Goal: Task Accomplishment & Management: Manage account settings

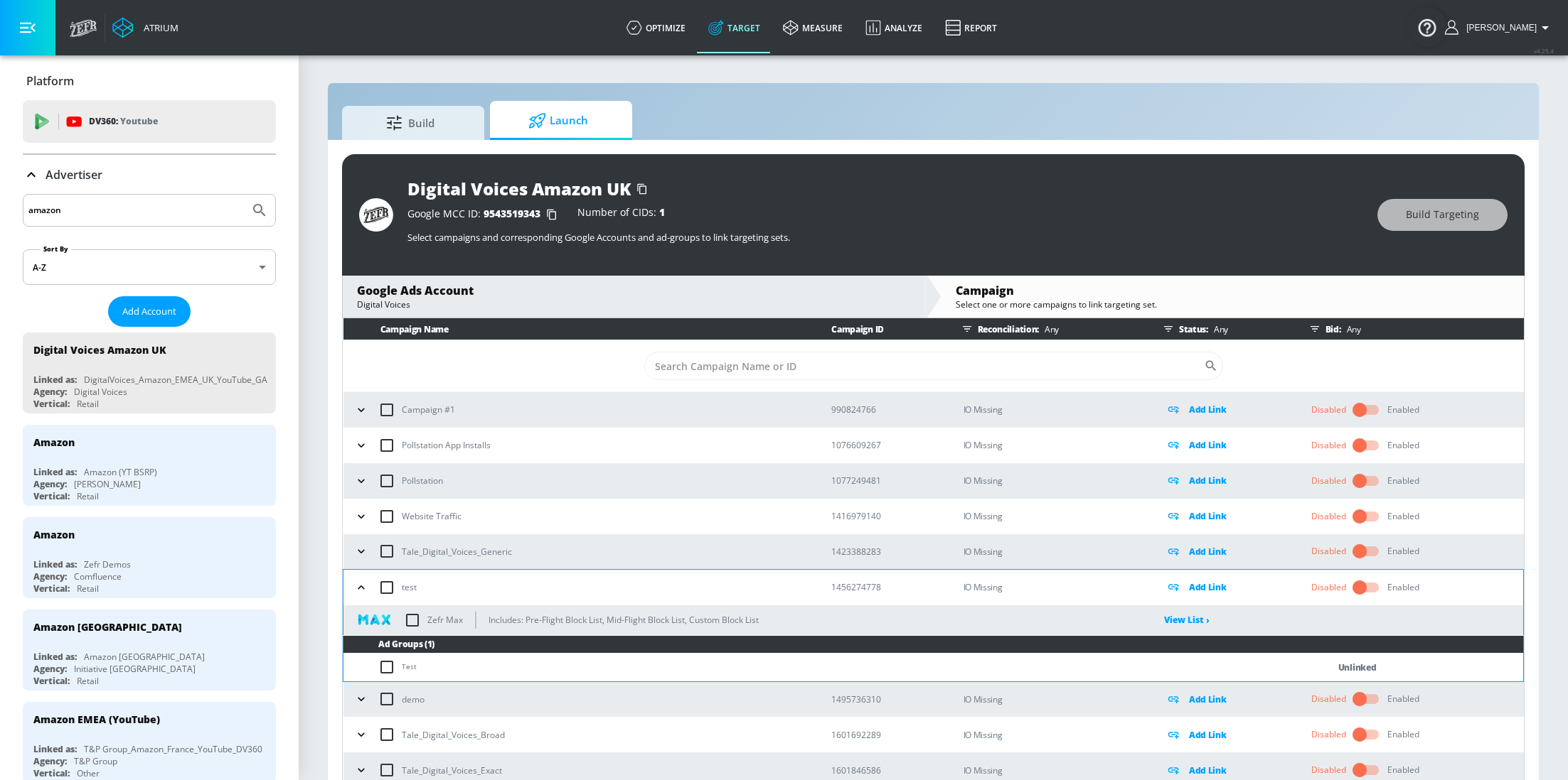
click at [96, 210] on input "amazon" at bounding box center [135, 210] width 215 height 18
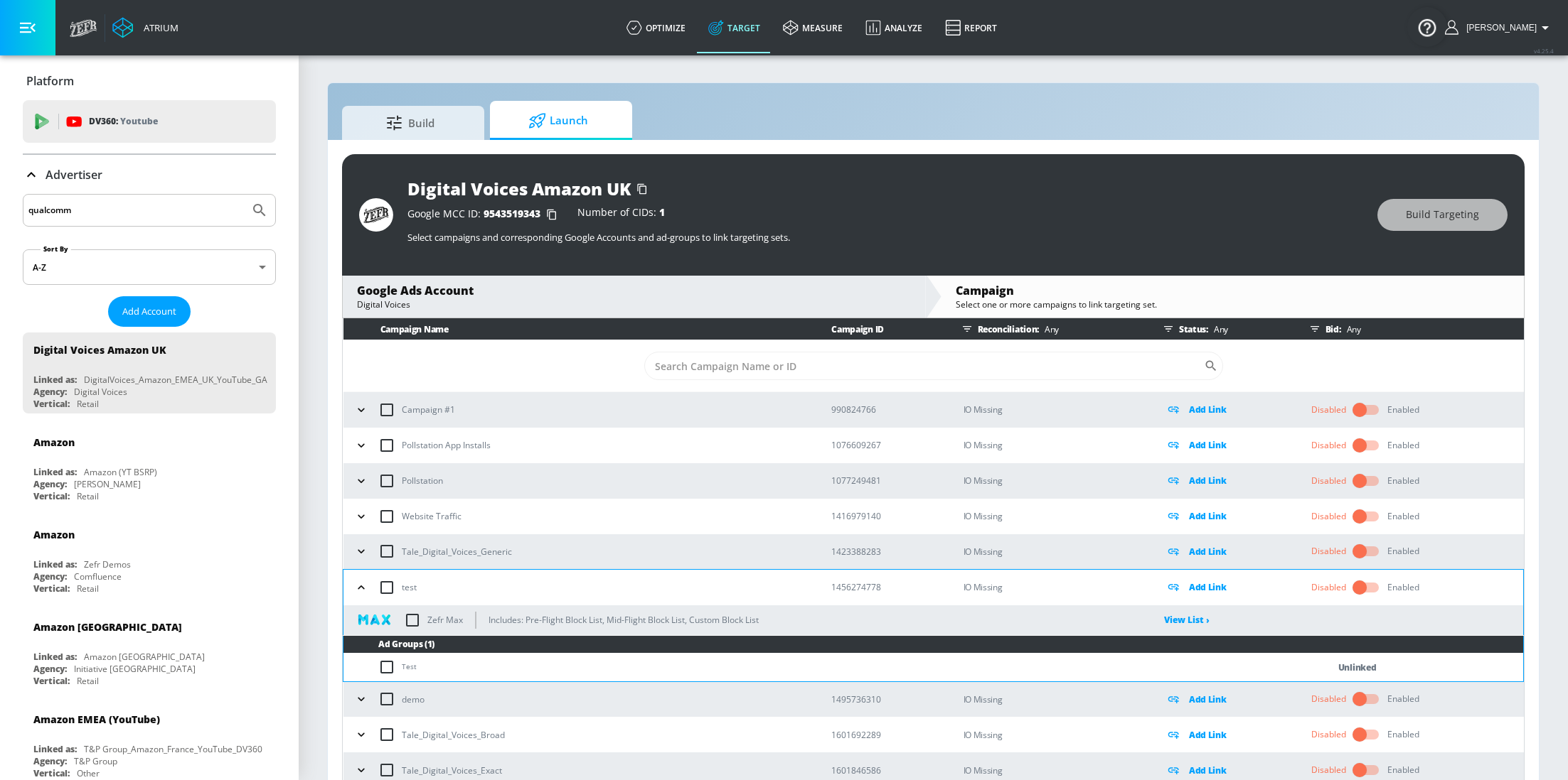
type input "qualcomm"
click at [243, 194] on button "Submit Search" at bounding box center [259, 210] width 31 height 31
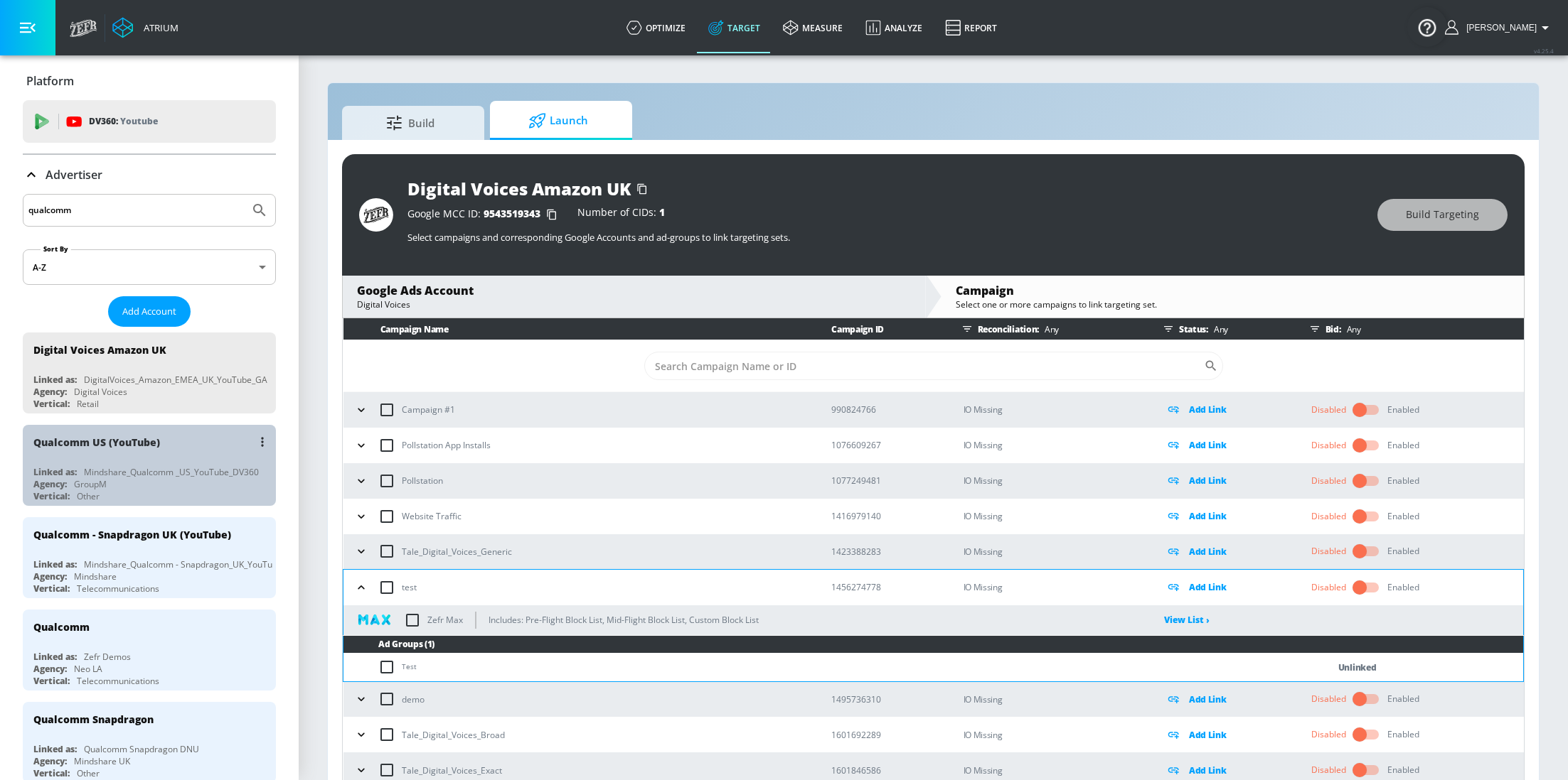
click at [177, 430] on div "Qualcomm US (YouTube)" at bounding box center [153, 442] width 239 height 35
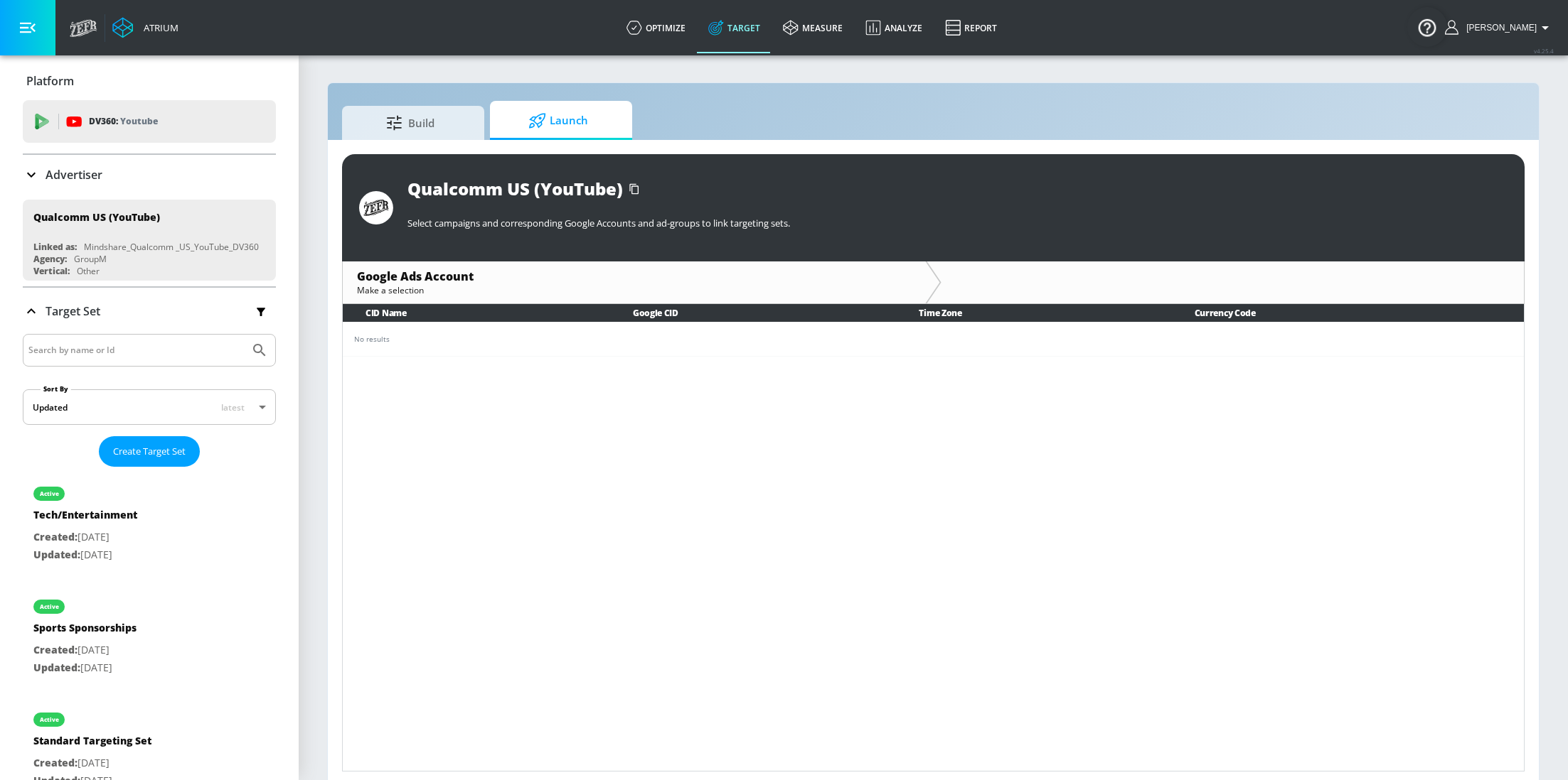
click at [36, 310] on icon at bounding box center [31, 311] width 17 height 17
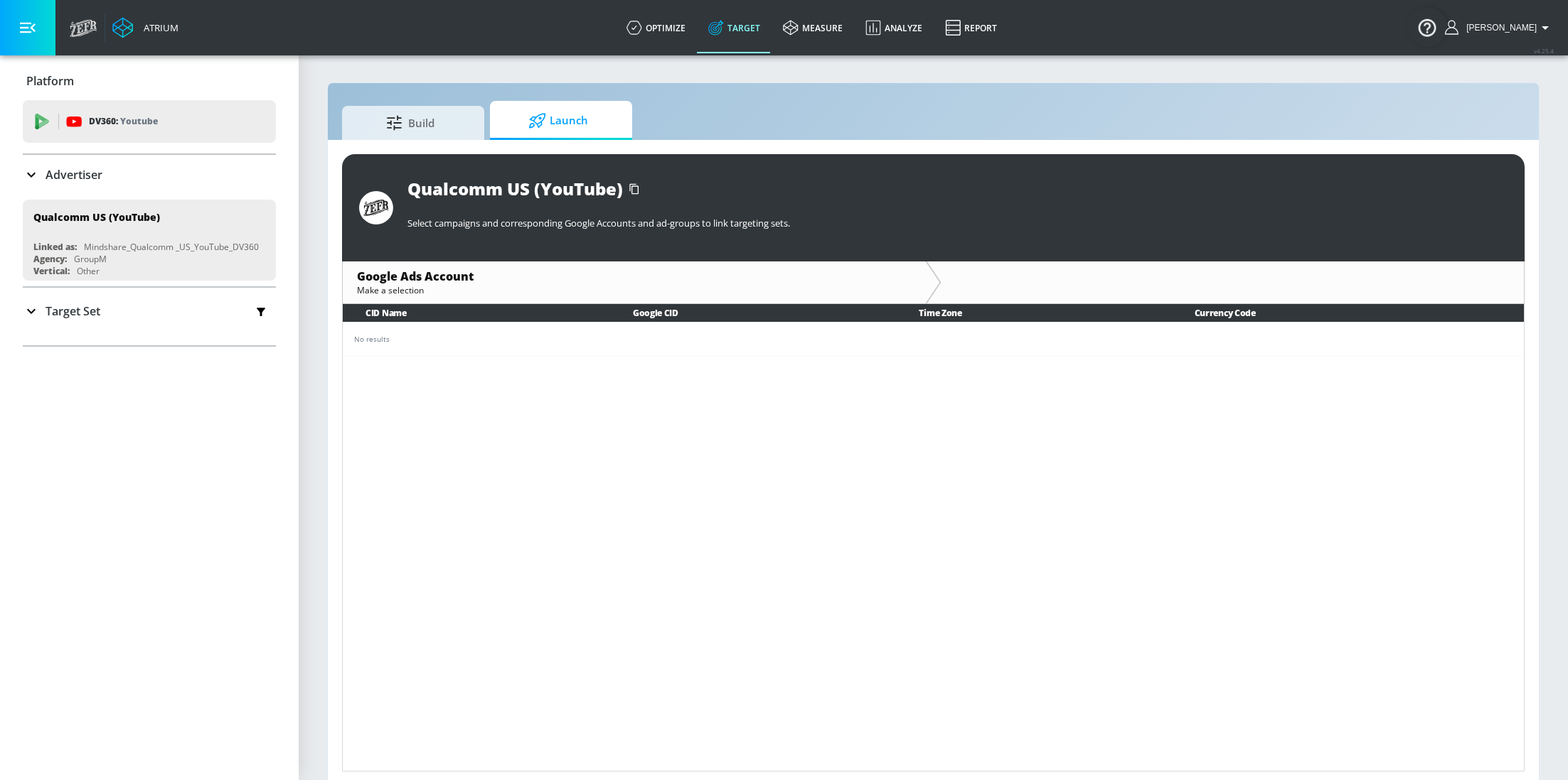
click at [36, 310] on icon at bounding box center [31, 311] width 17 height 17
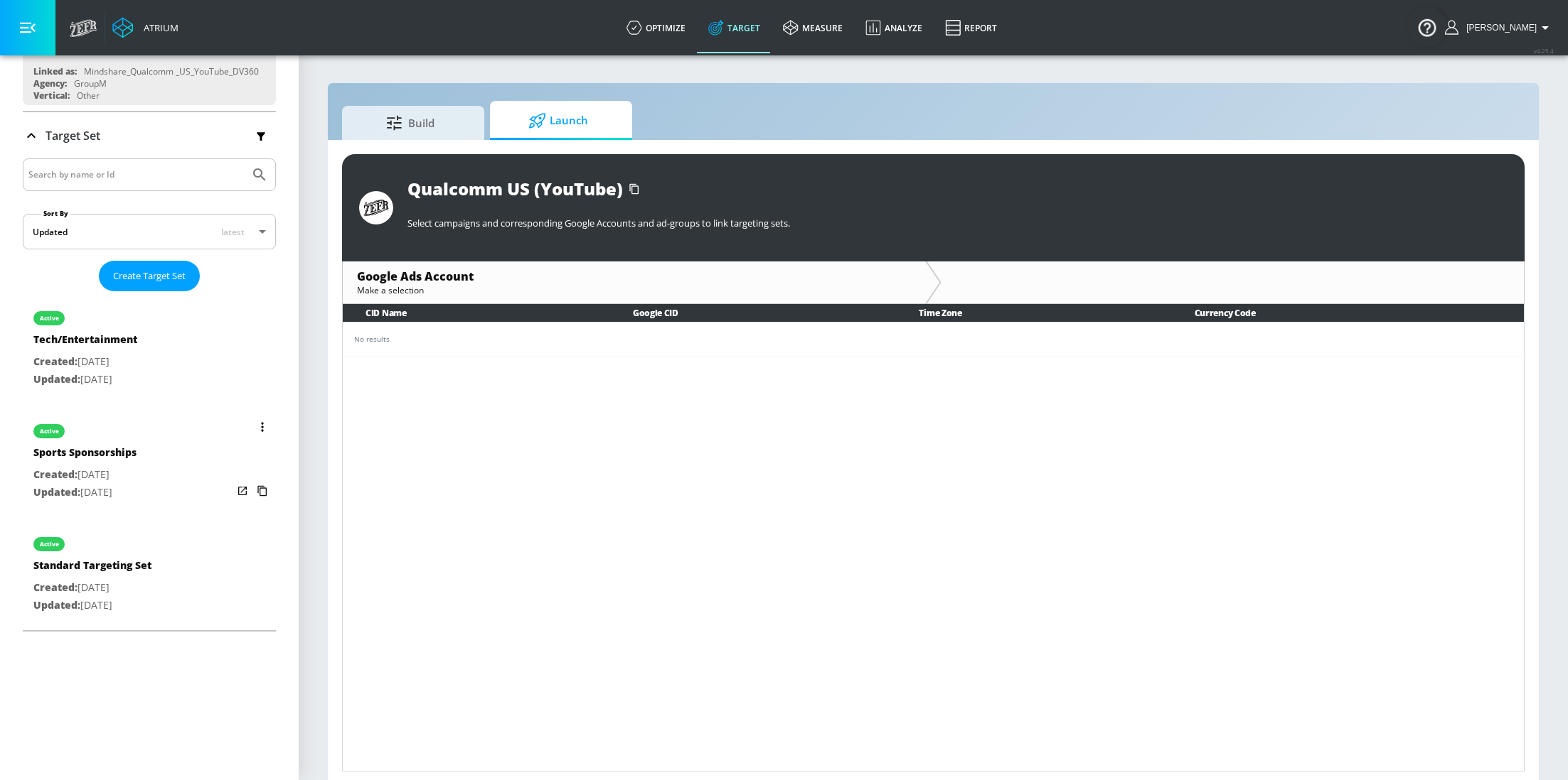
scroll to position [215, 0]
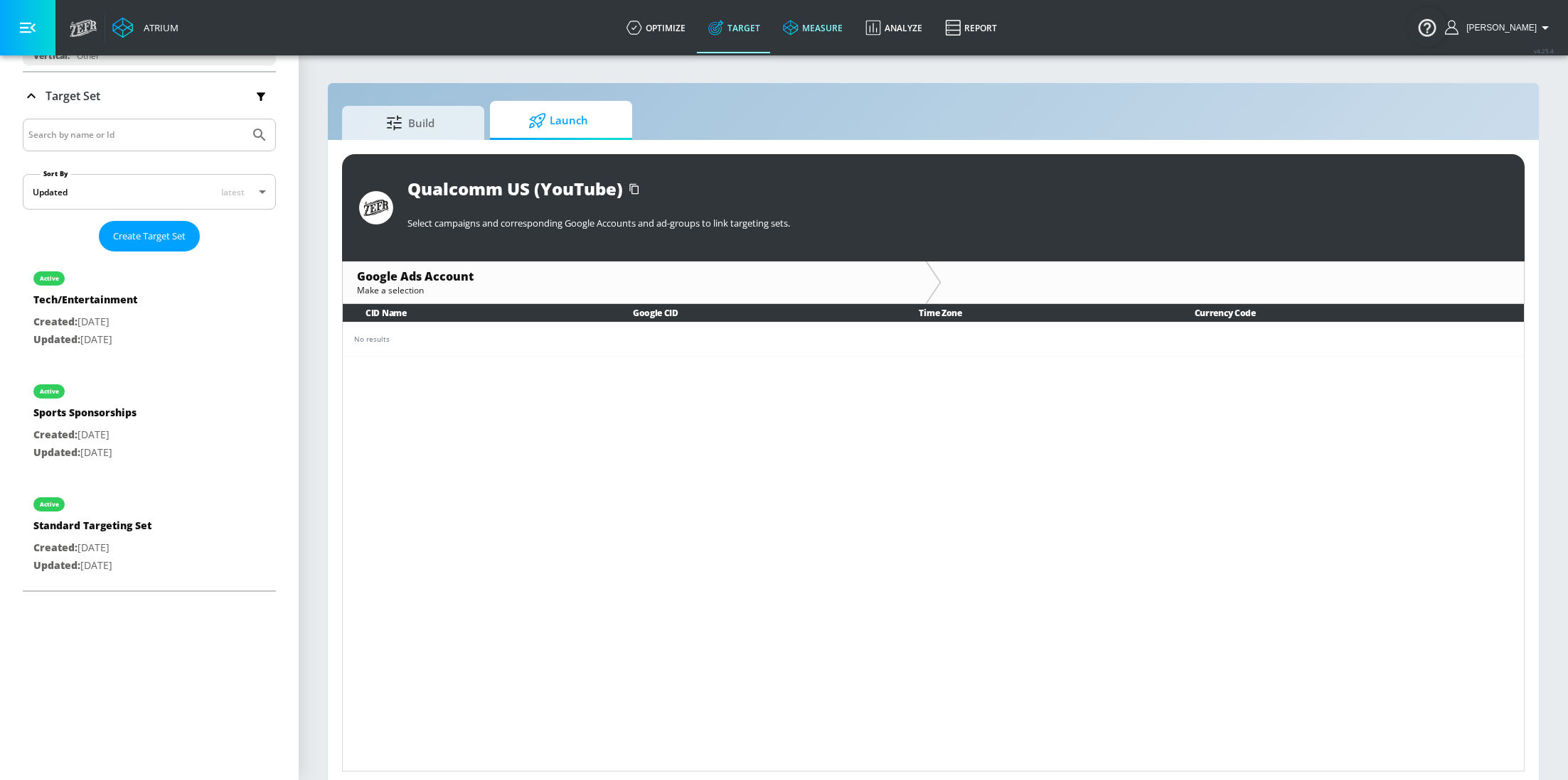
click at [832, 35] on link "measure" at bounding box center [812, 27] width 83 height 51
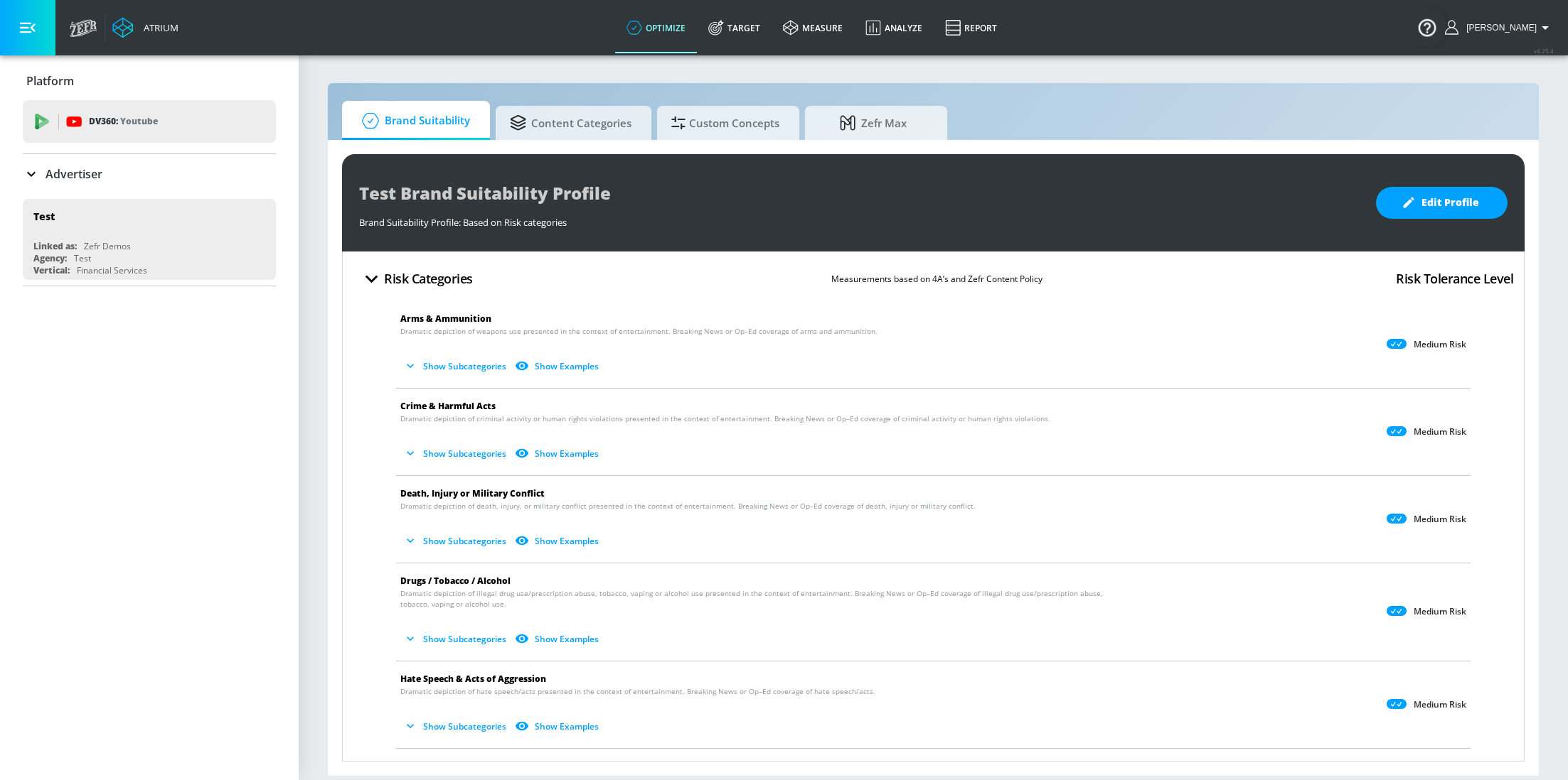
click at [65, 179] on p "Advertiser" at bounding box center [74, 173] width 57 height 15
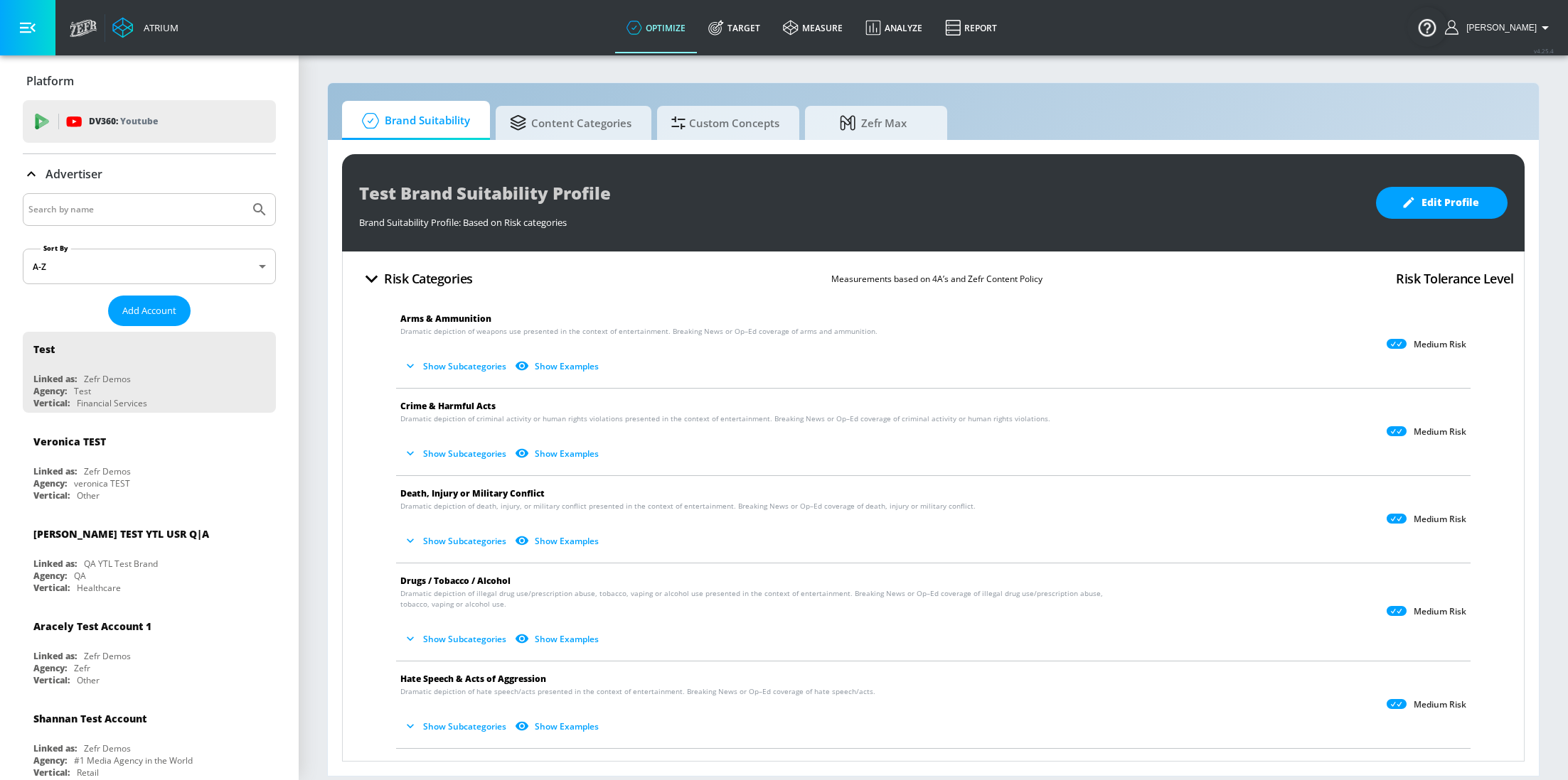
click at [118, 213] on input "Search by name" at bounding box center [135, 210] width 215 height 18
type input "qualcomm"
click at [243, 194] on button "Submit Search" at bounding box center [259, 210] width 31 height 31
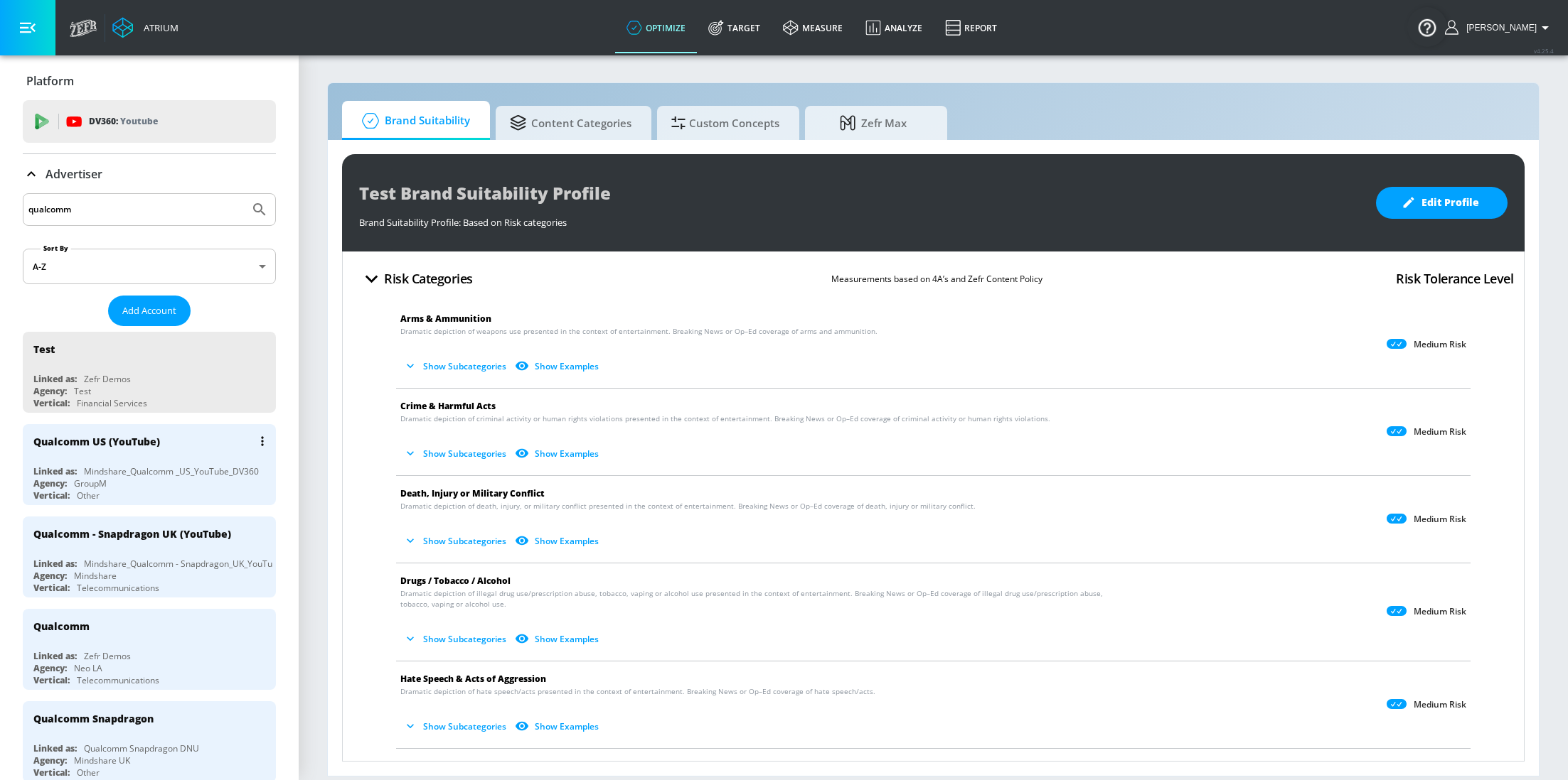
click at [100, 466] on div "Mindshare_Qualcomm _US_YouTube_DV360" at bounding box center [171, 471] width 175 height 12
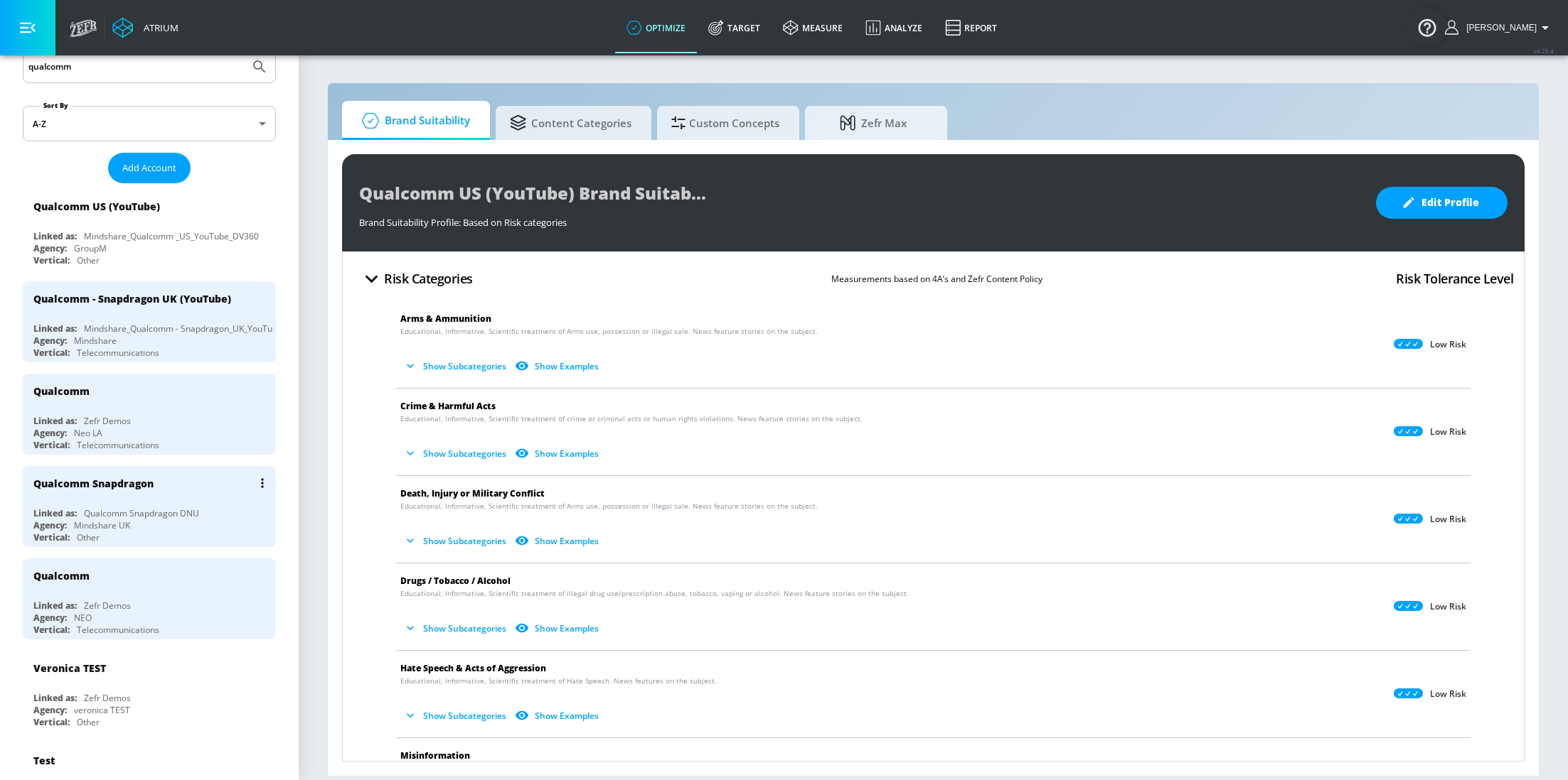
scroll to position [130, 0]
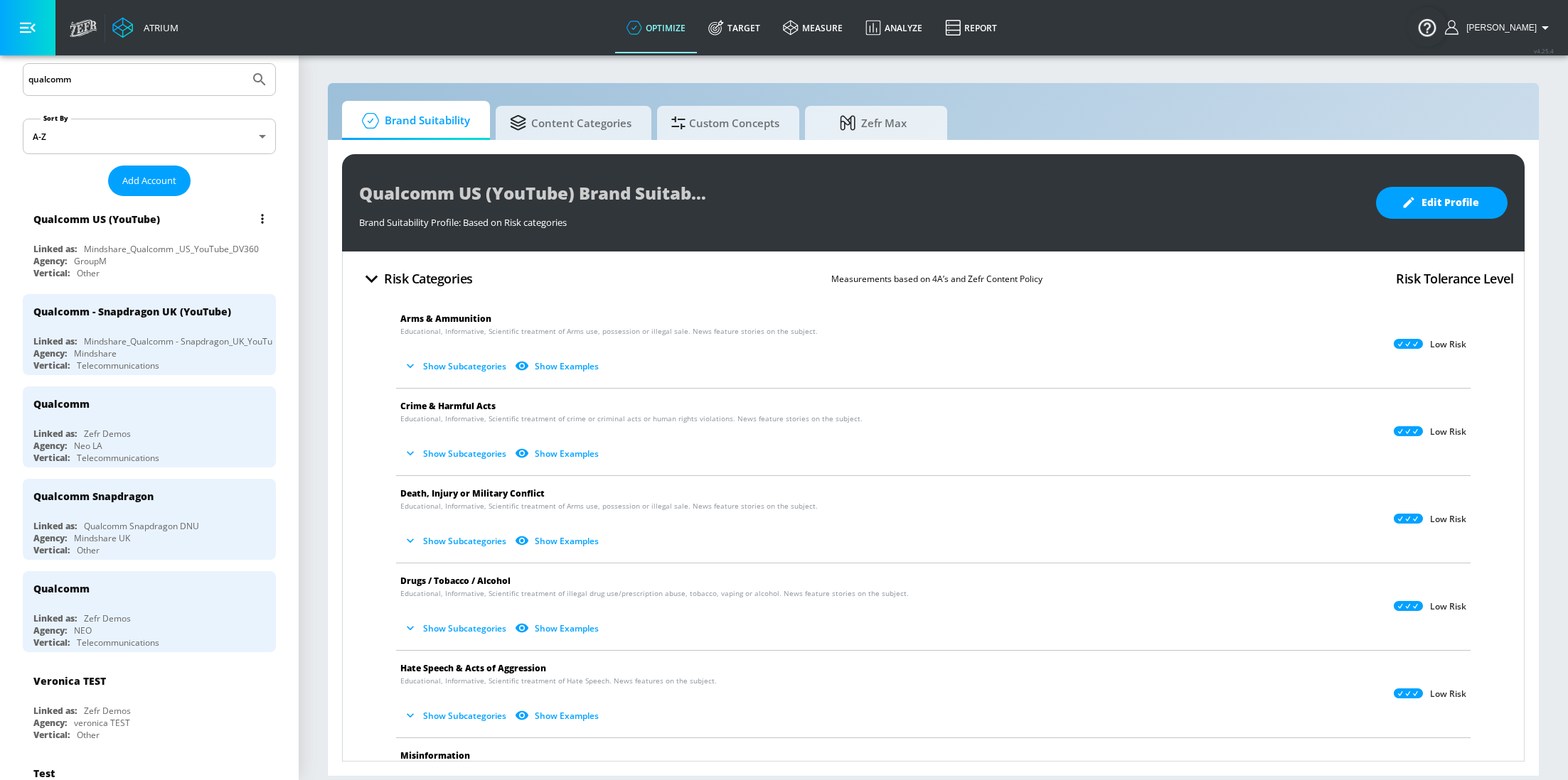
click at [134, 248] on div "Mindshare_Qualcomm _US_YouTube_DV360" at bounding box center [171, 249] width 175 height 12
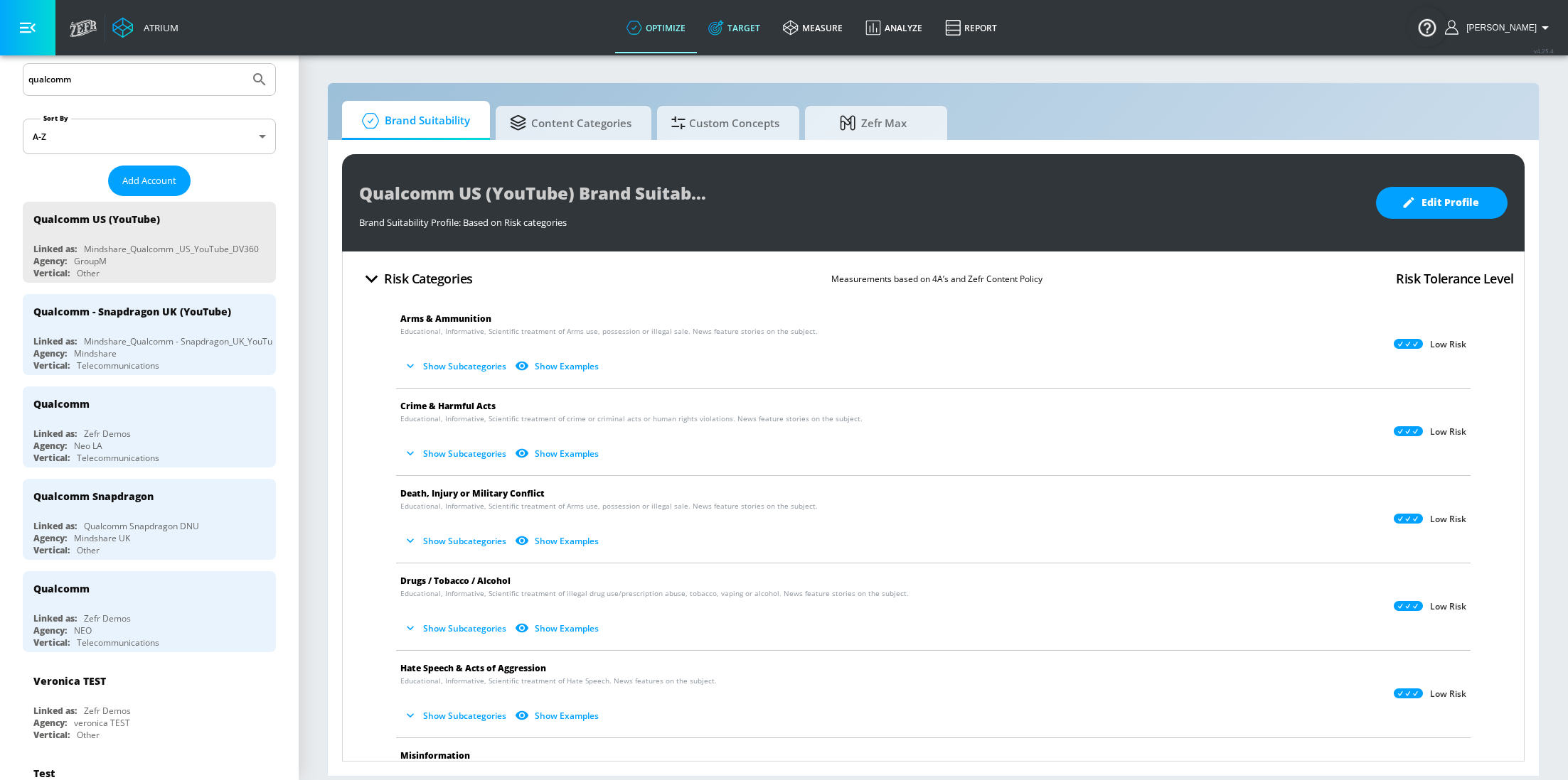
click at [755, 28] on link "Target" at bounding box center [734, 27] width 74 height 51
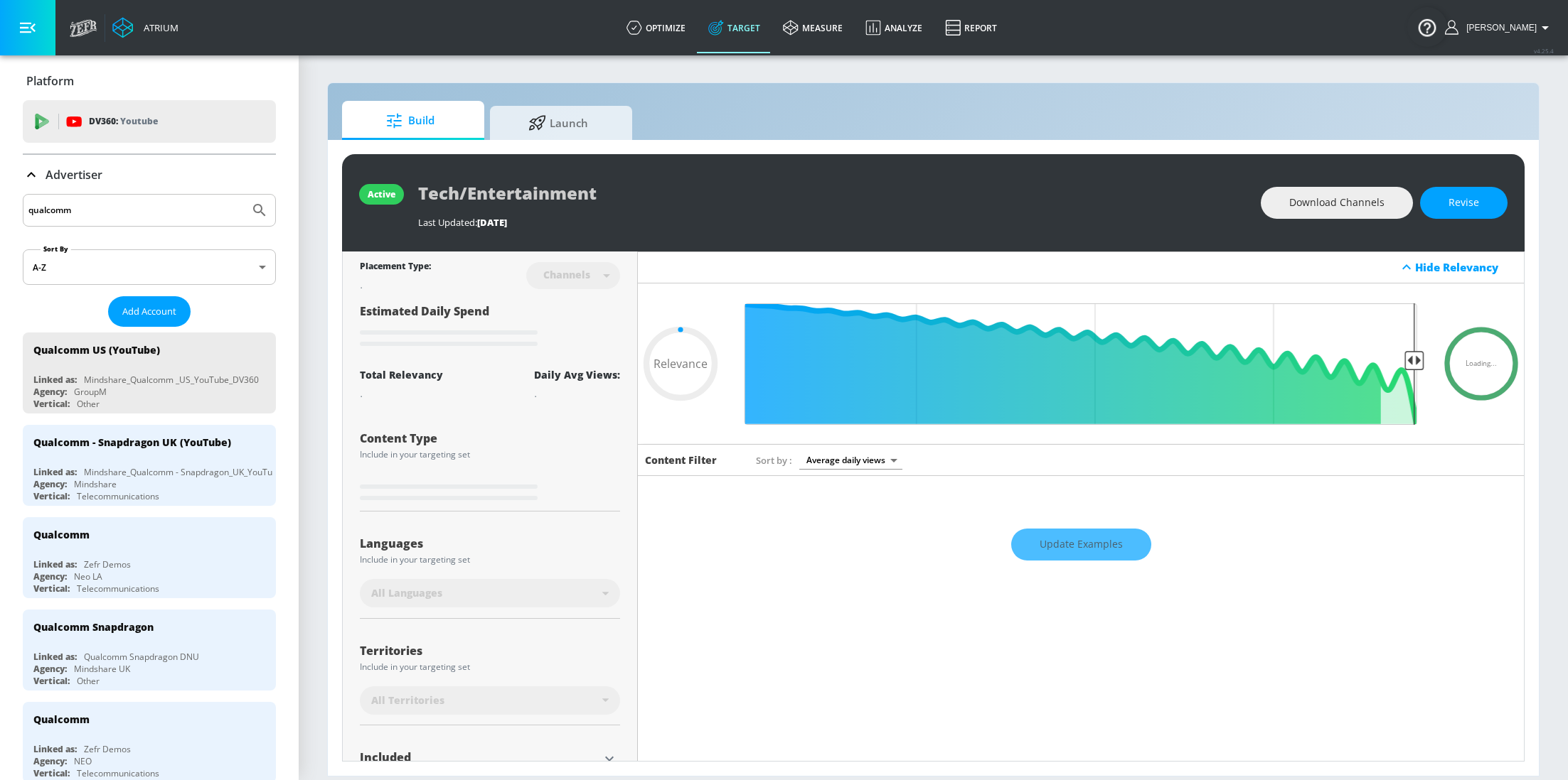
click at [25, 169] on icon at bounding box center [31, 174] width 17 height 17
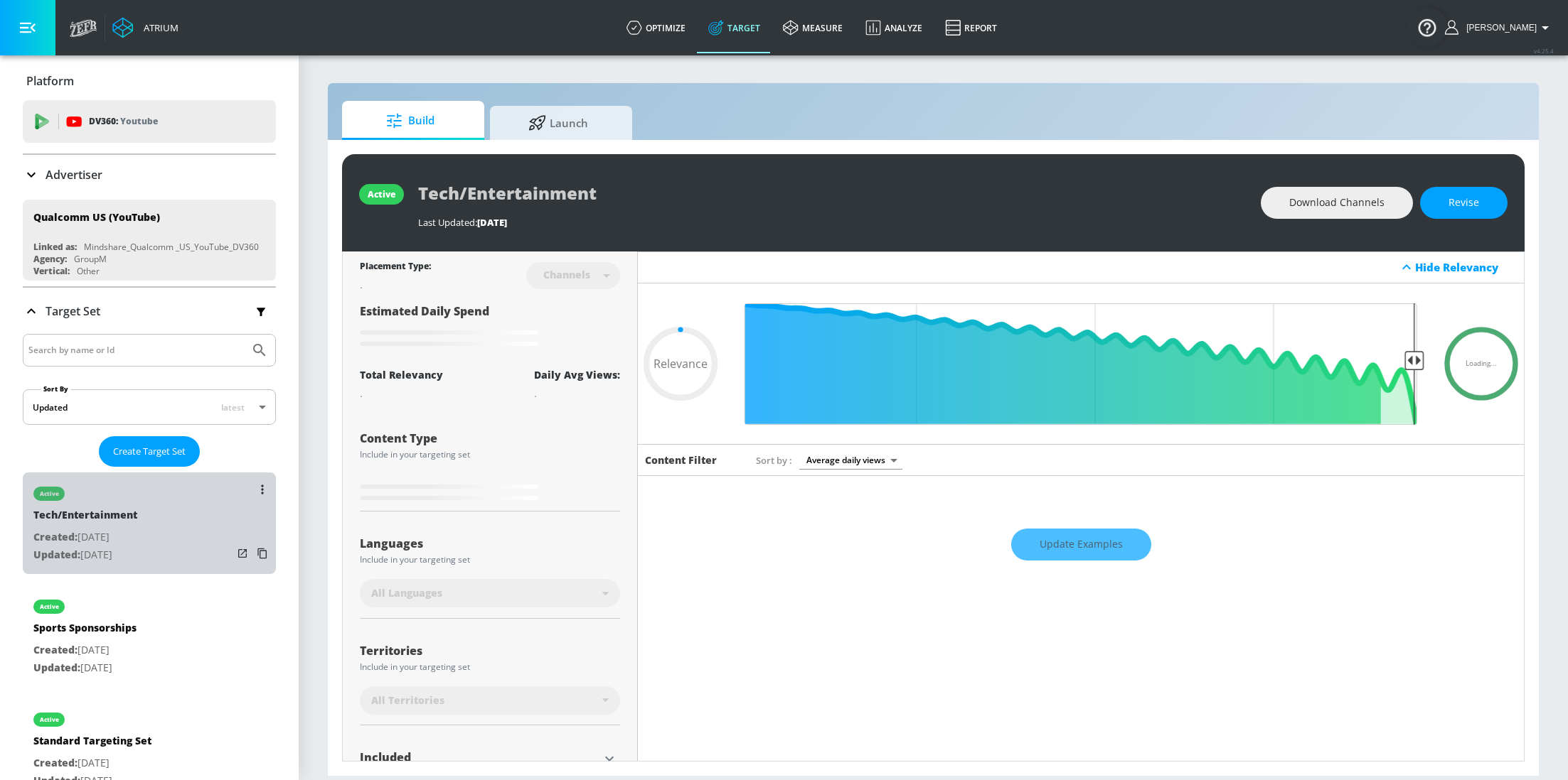
click at [129, 565] on div "active Tech/Entertainment Created: Jul. 09, 2025 Updated: Jul. 09, 2025" at bounding box center [85, 521] width 104 height 98
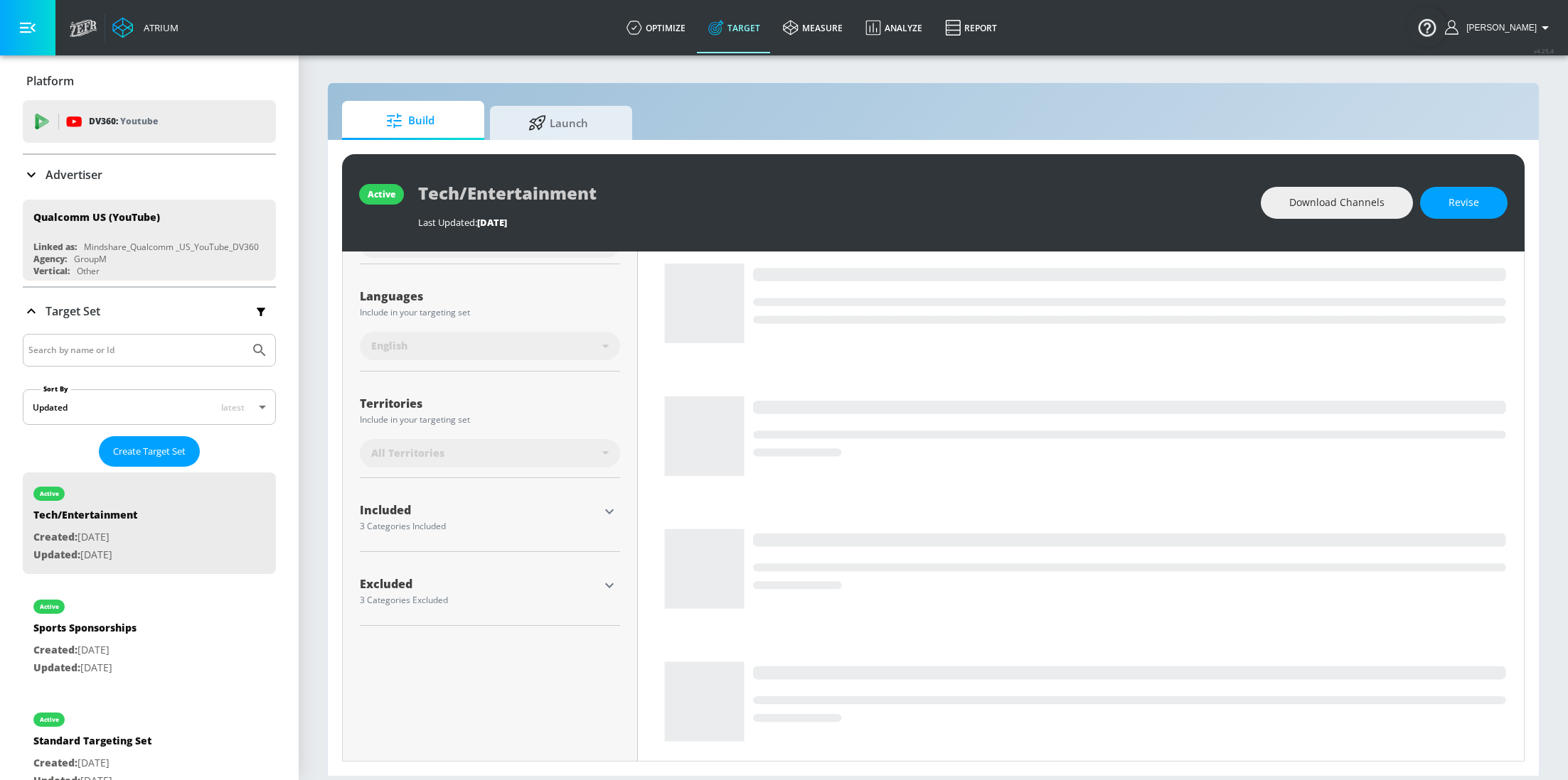
scroll to position [106, 0]
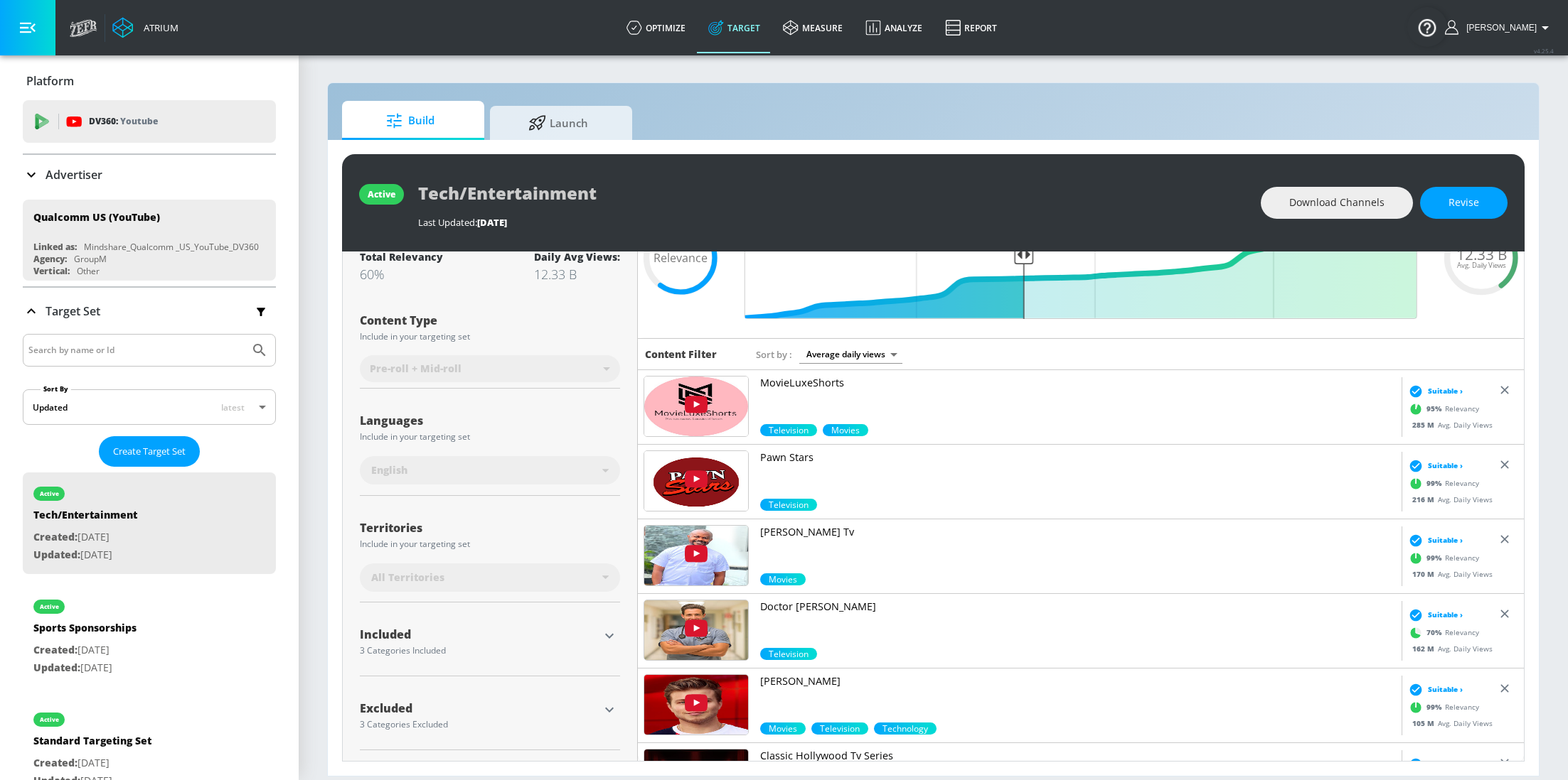
click at [612, 631] on icon "button" at bounding box center [609, 636] width 17 height 17
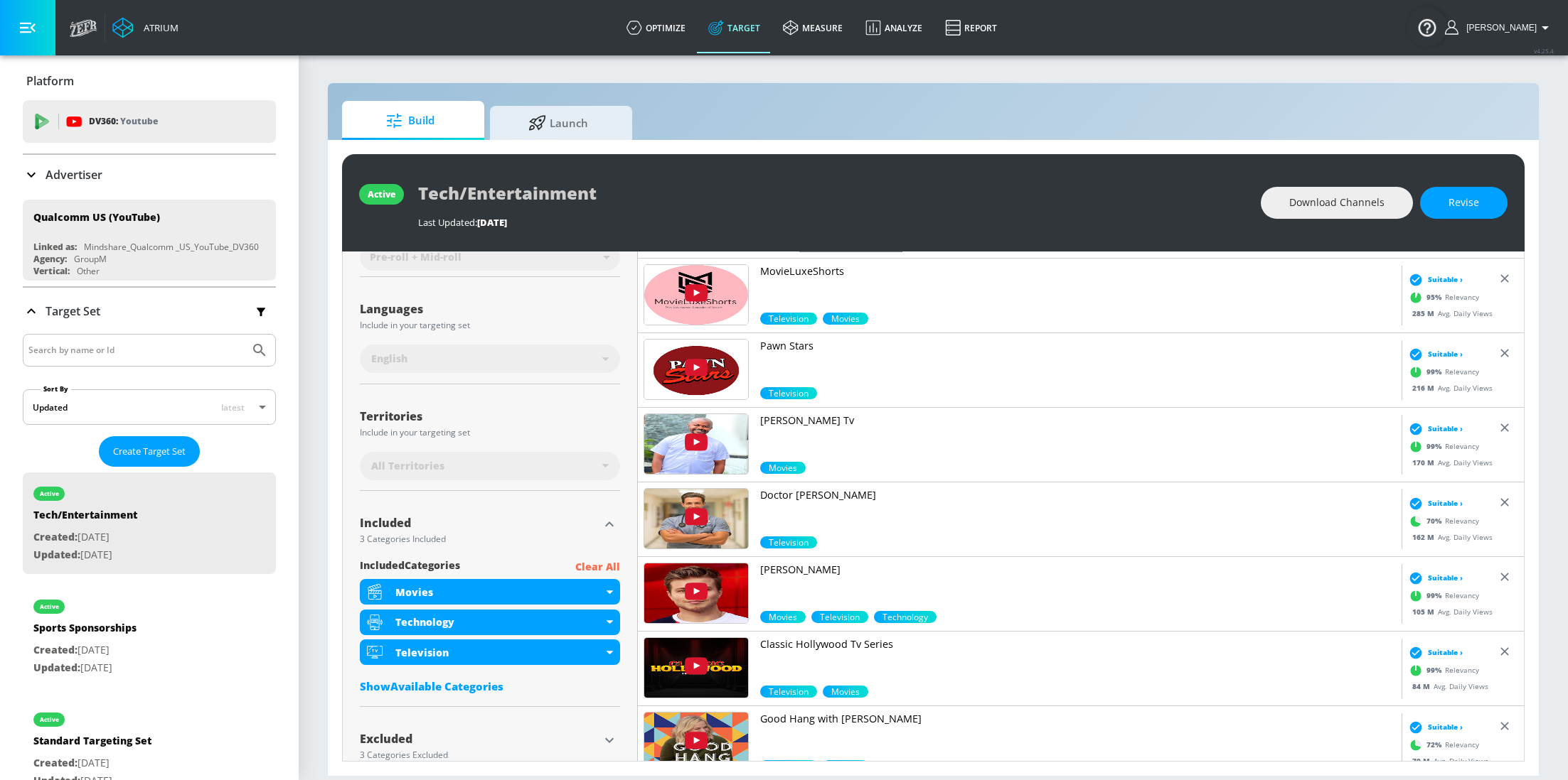
scroll to position [249, 0]
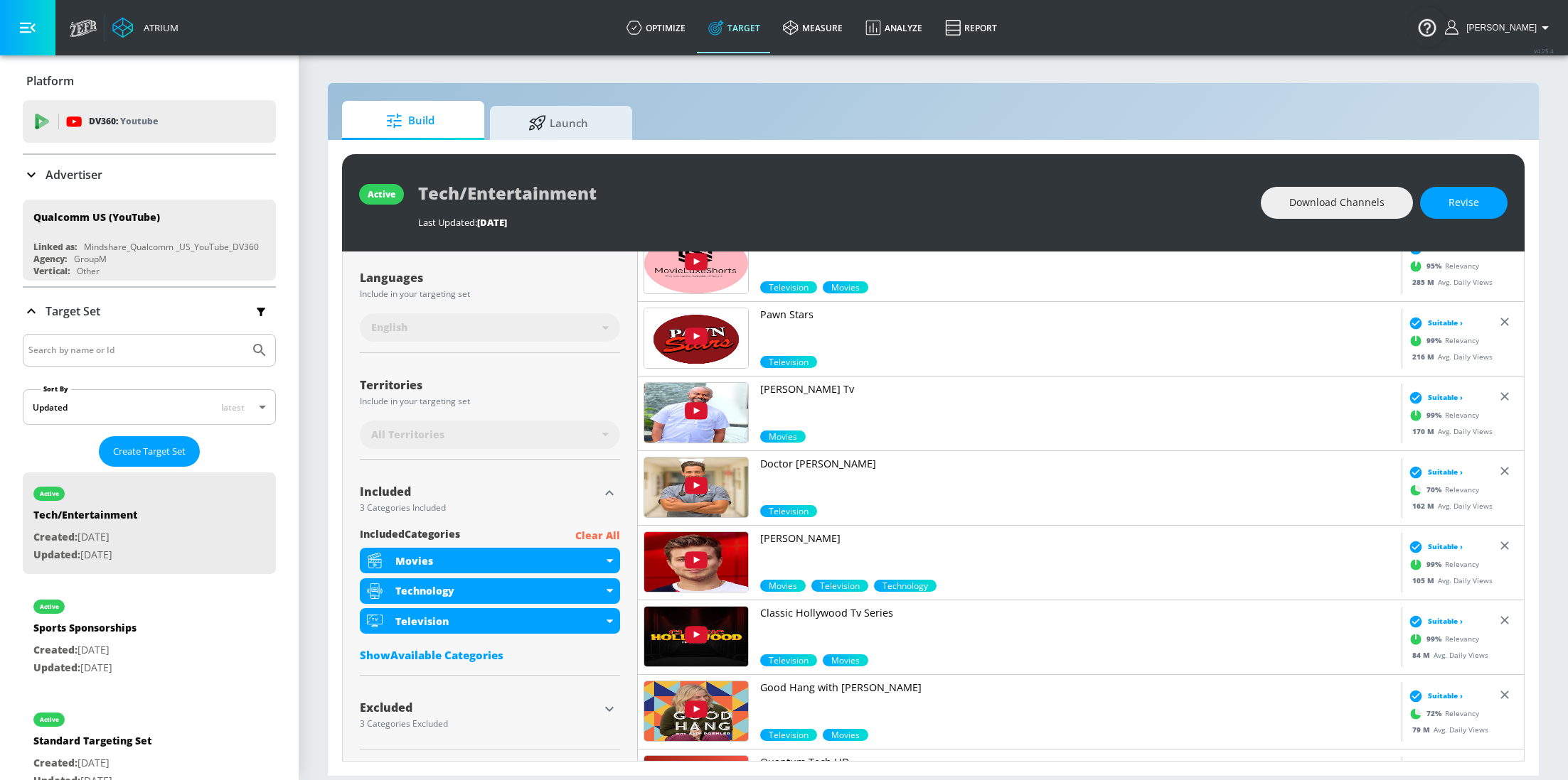
click at [603, 701] on icon "button" at bounding box center [609, 709] width 17 height 17
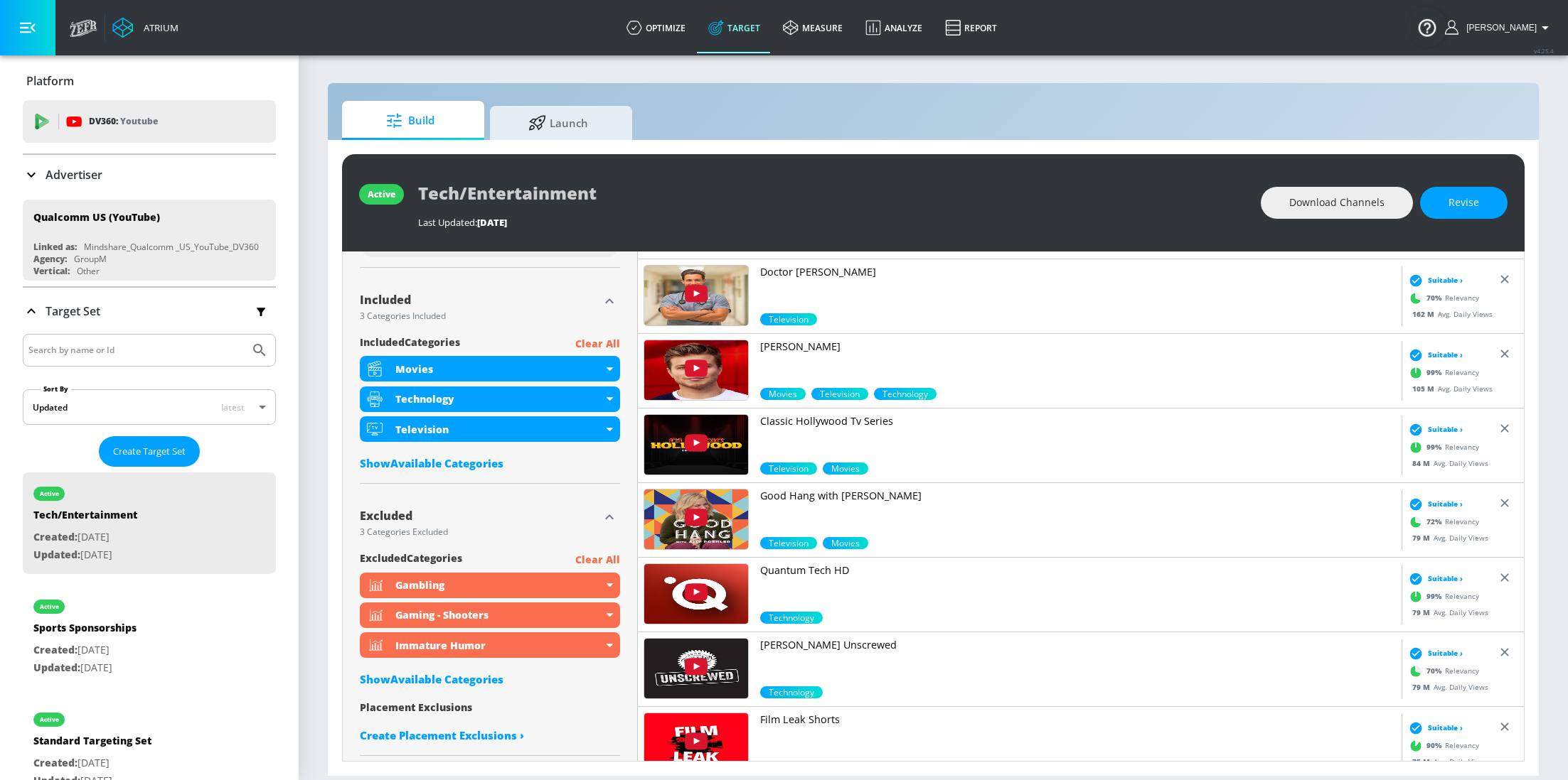
scroll to position [443, 0]
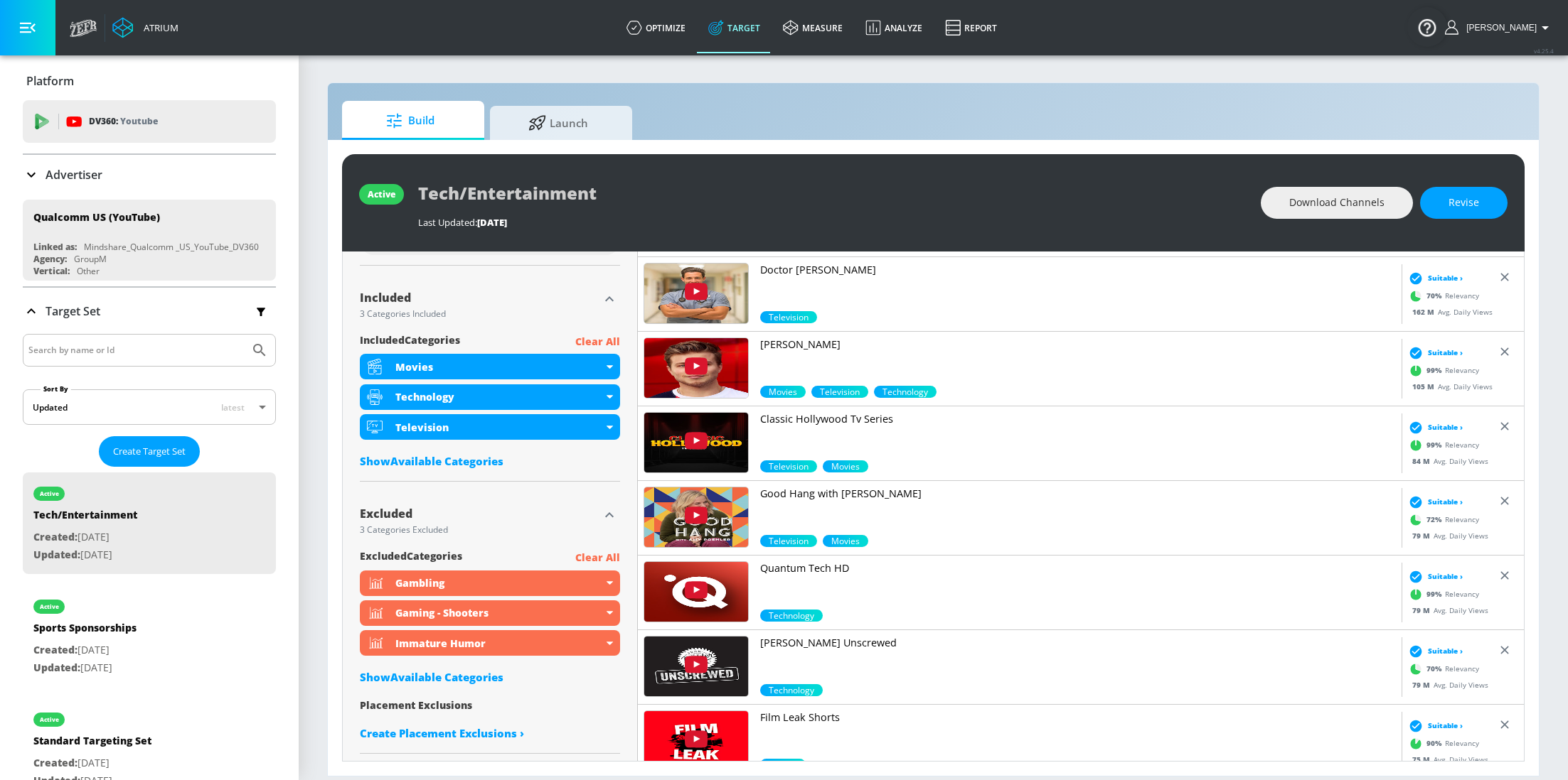
click at [612, 515] on icon "button" at bounding box center [609, 514] width 8 height 5
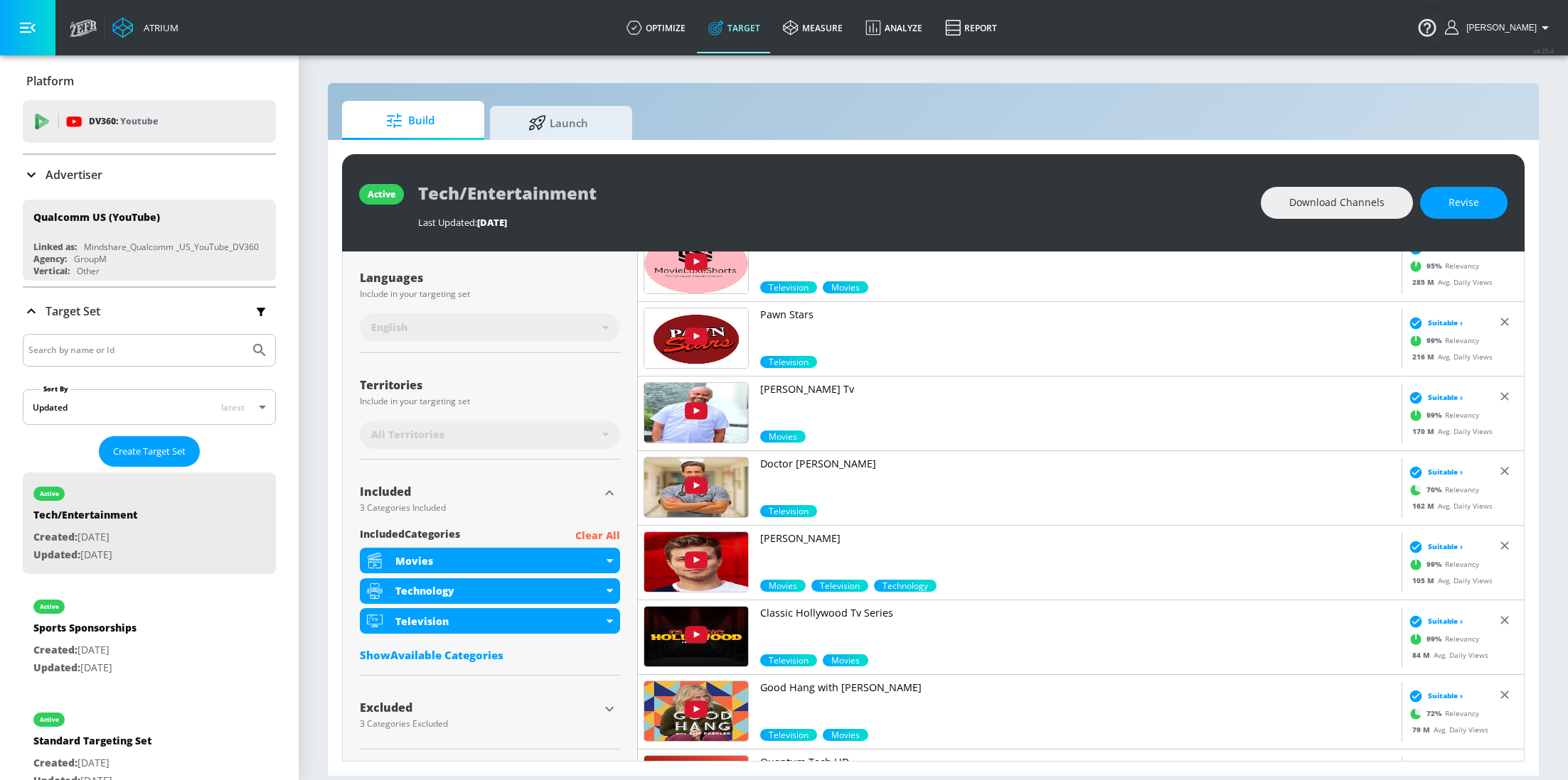
click at [613, 486] on icon "button" at bounding box center [609, 493] width 17 height 17
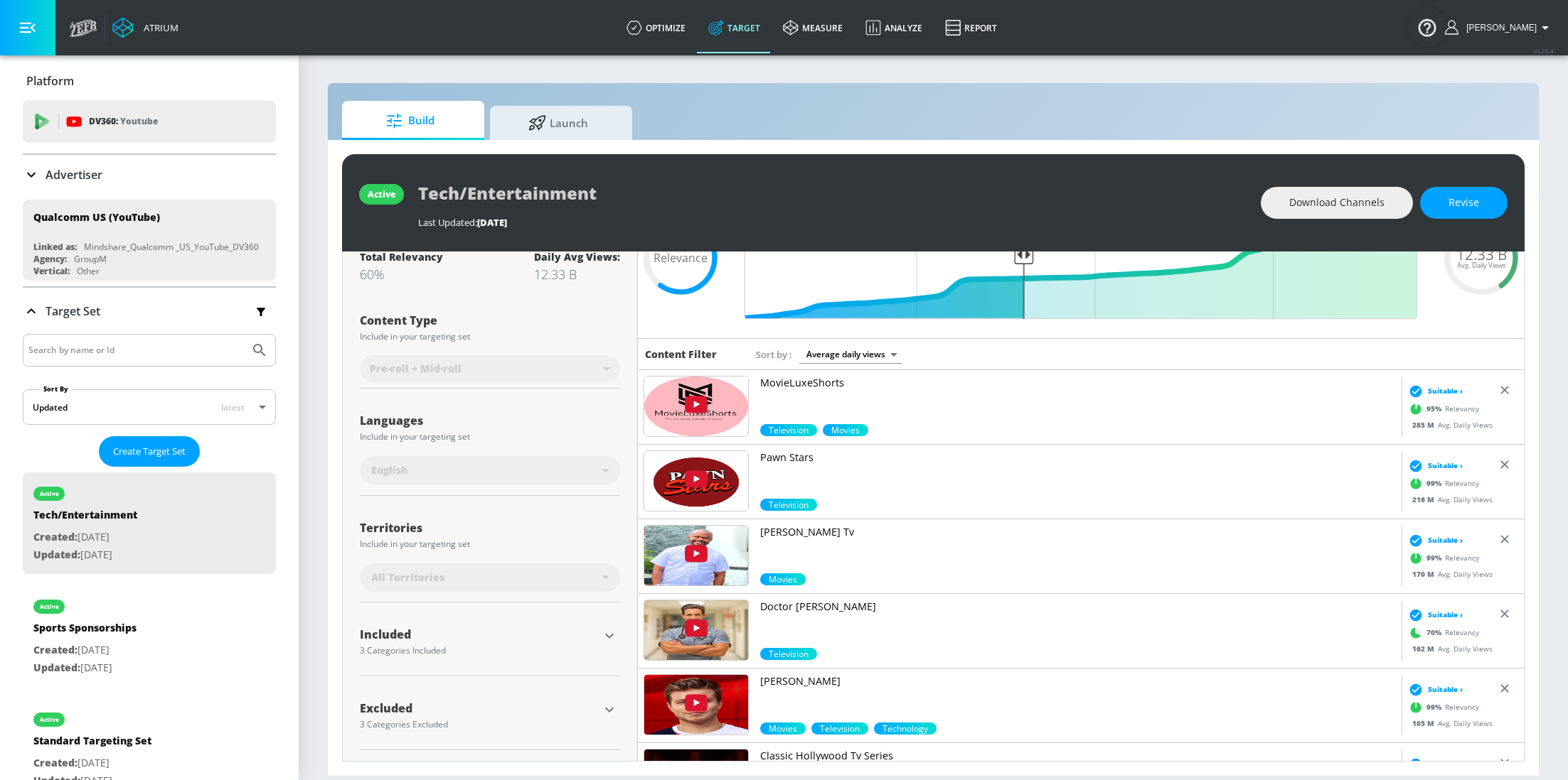
scroll to position [0, 0]
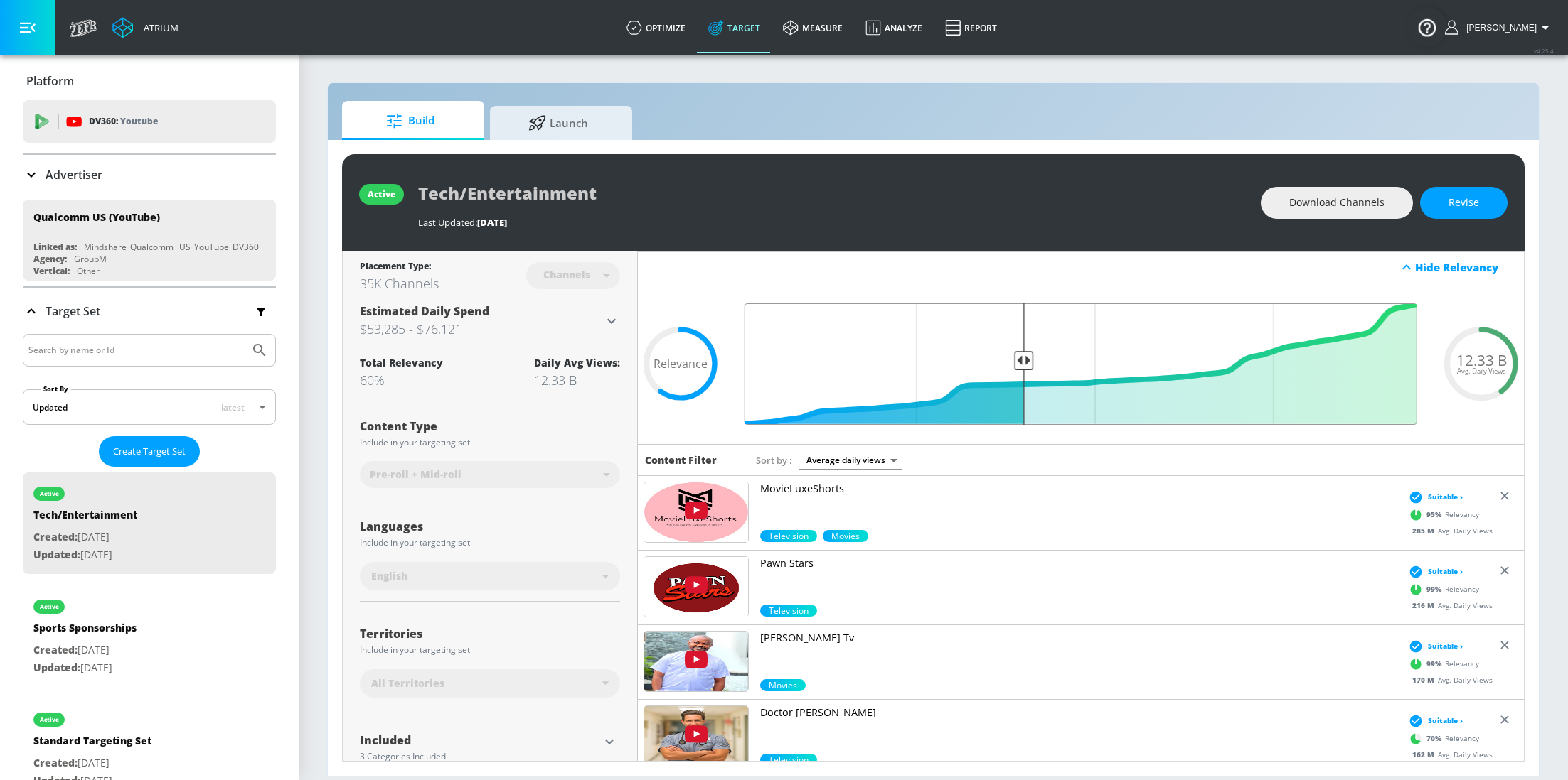
drag, startPoint x: 1023, startPoint y: 358, endPoint x: 1042, endPoint y: 362, distance: 19.4
click at [1042, 362] on input "Final Threshold" at bounding box center [1080, 364] width 687 height 122
click at [1484, 205] on button "Revise" at bounding box center [1464, 202] width 87 height 32
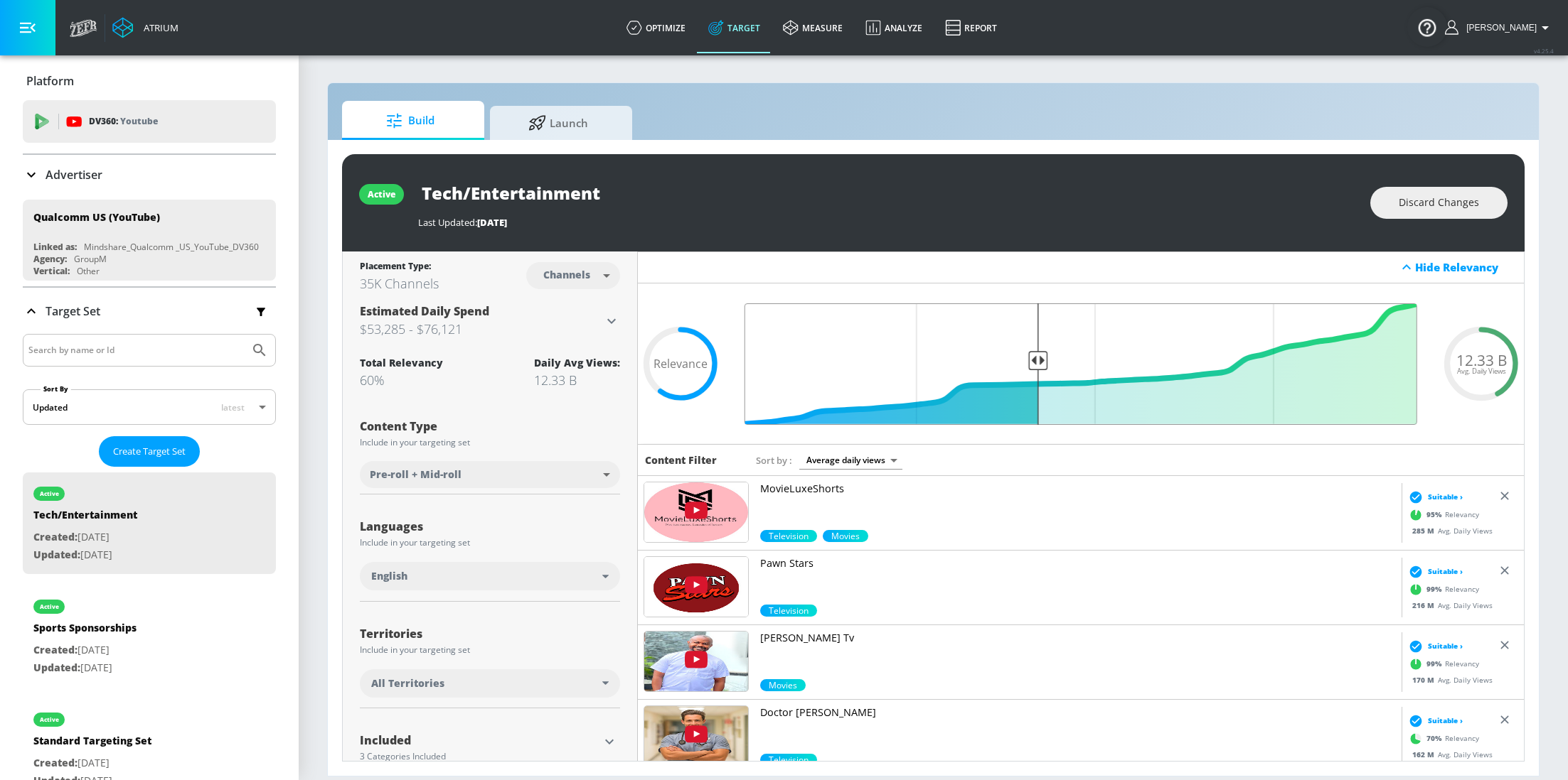
drag, startPoint x: 1021, startPoint y: 360, endPoint x: 1040, endPoint y: 363, distance: 19.2
click at [1040, 363] on input "Final Threshold" at bounding box center [1080, 364] width 687 height 122
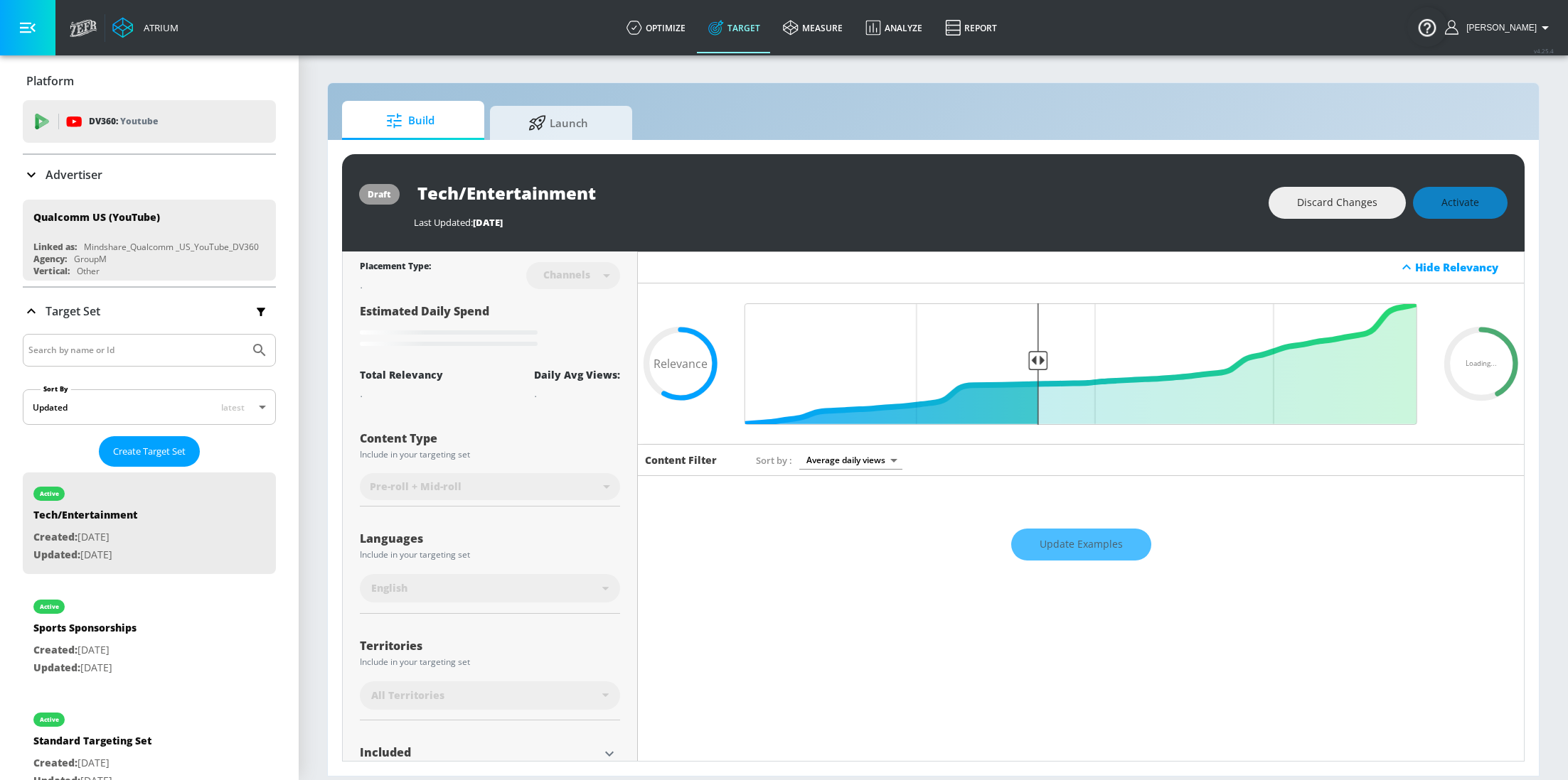
click at [1051, 537] on div "Update Examples" at bounding box center [1080, 544] width 886 height 50
click at [1061, 530] on div "Update Examples" at bounding box center [1080, 544] width 886 height 50
click at [1061, 529] on div "Update Examples" at bounding box center [1080, 544] width 886 height 50
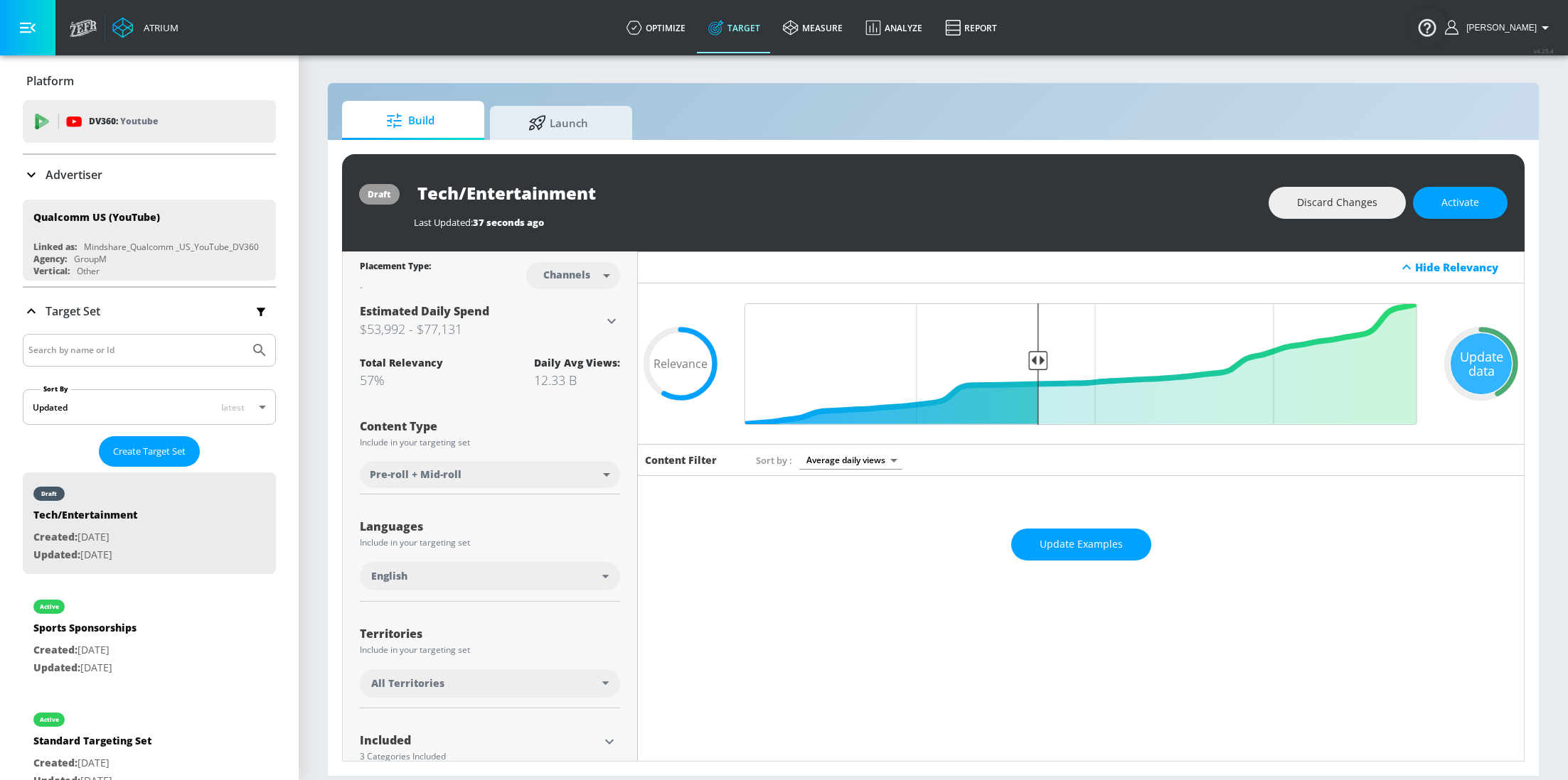
scroll to position [64, 0]
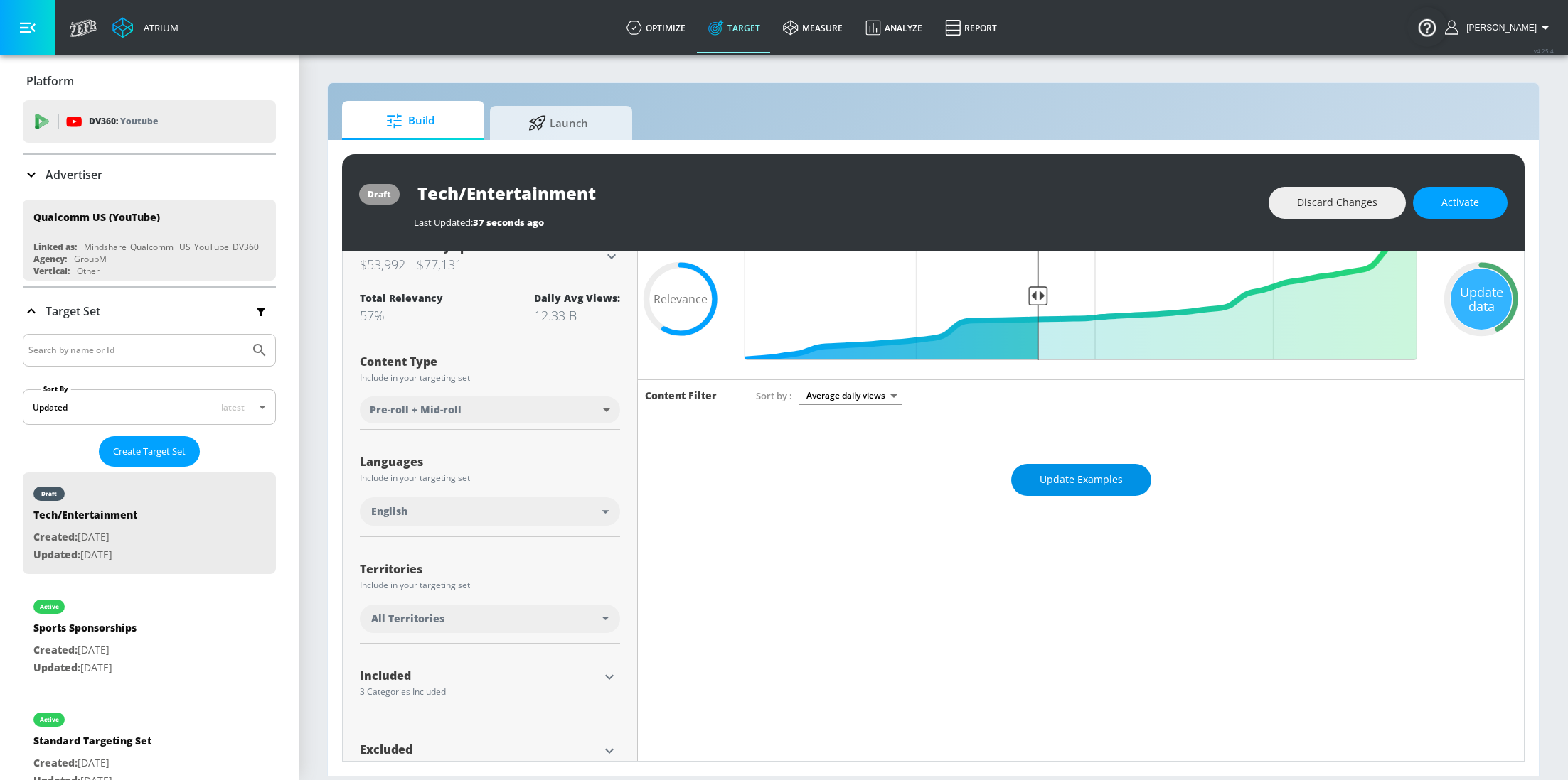
click at [1072, 480] on span "Update Examples" at bounding box center [1081, 480] width 84 height 18
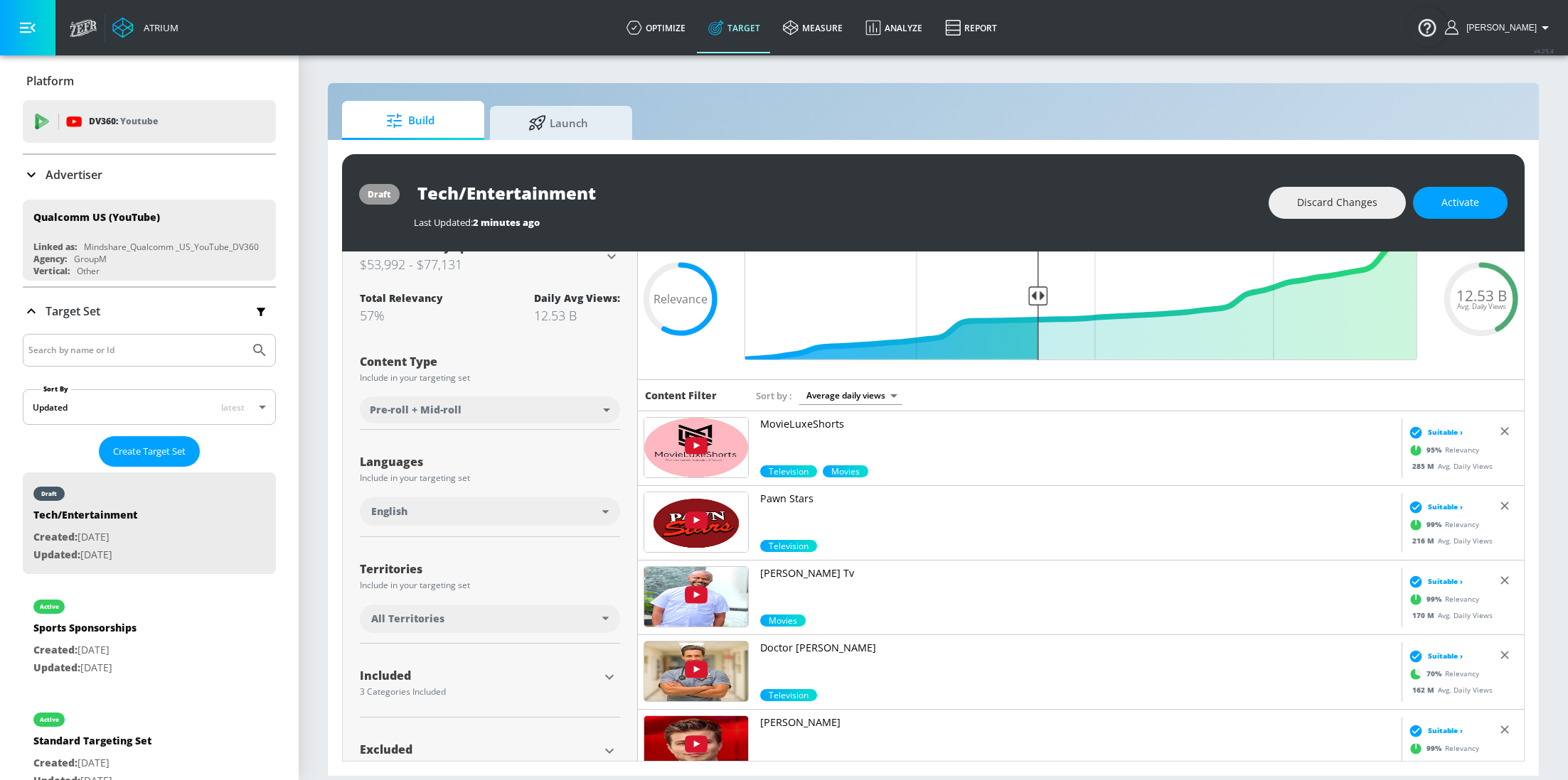
scroll to position [0, 0]
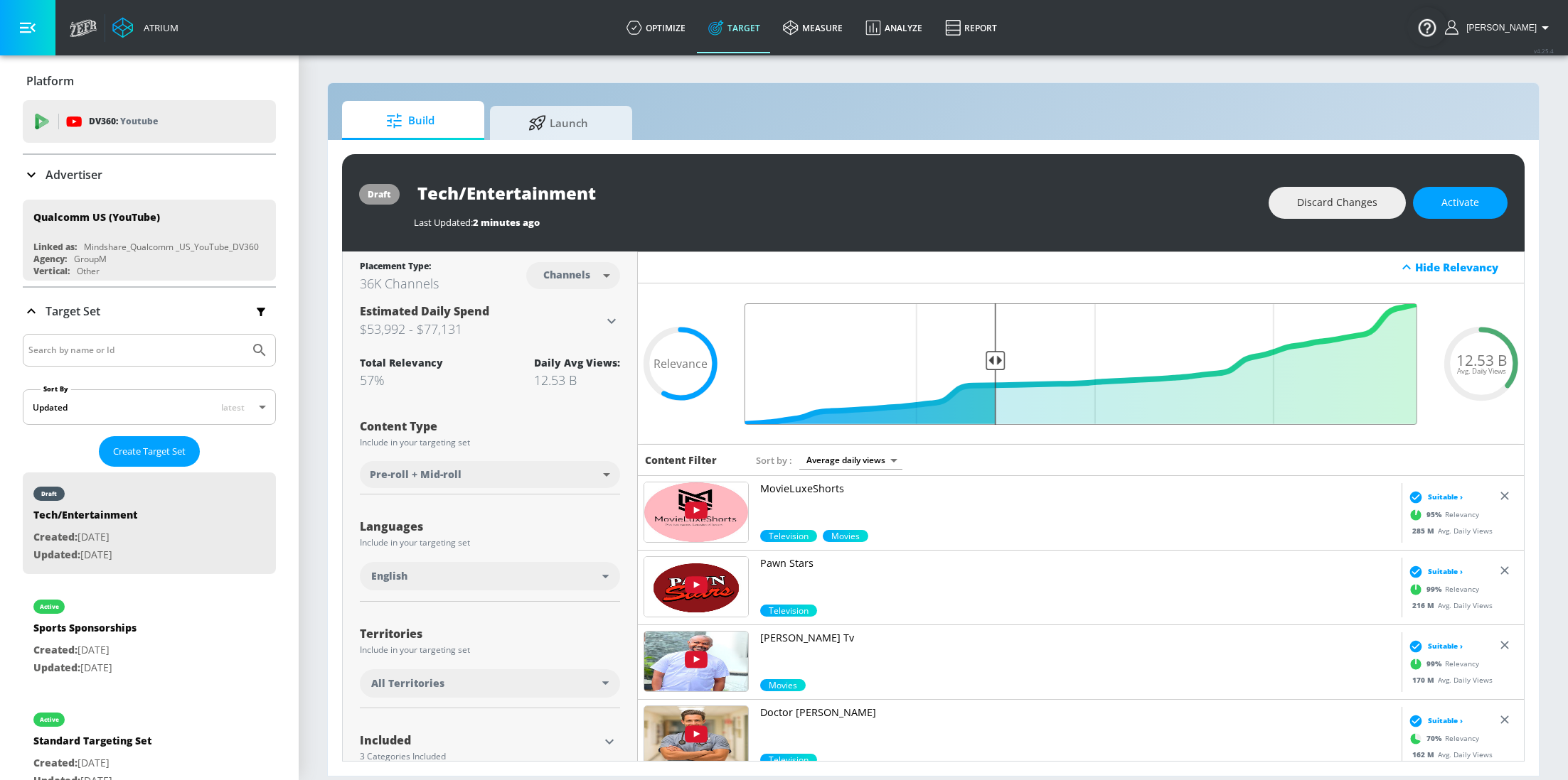
drag, startPoint x: 1038, startPoint y: 355, endPoint x: 997, endPoint y: 355, distance: 41.0
type input "0.64"
click at [997, 355] on input "Final Threshold" at bounding box center [1080, 364] width 687 height 122
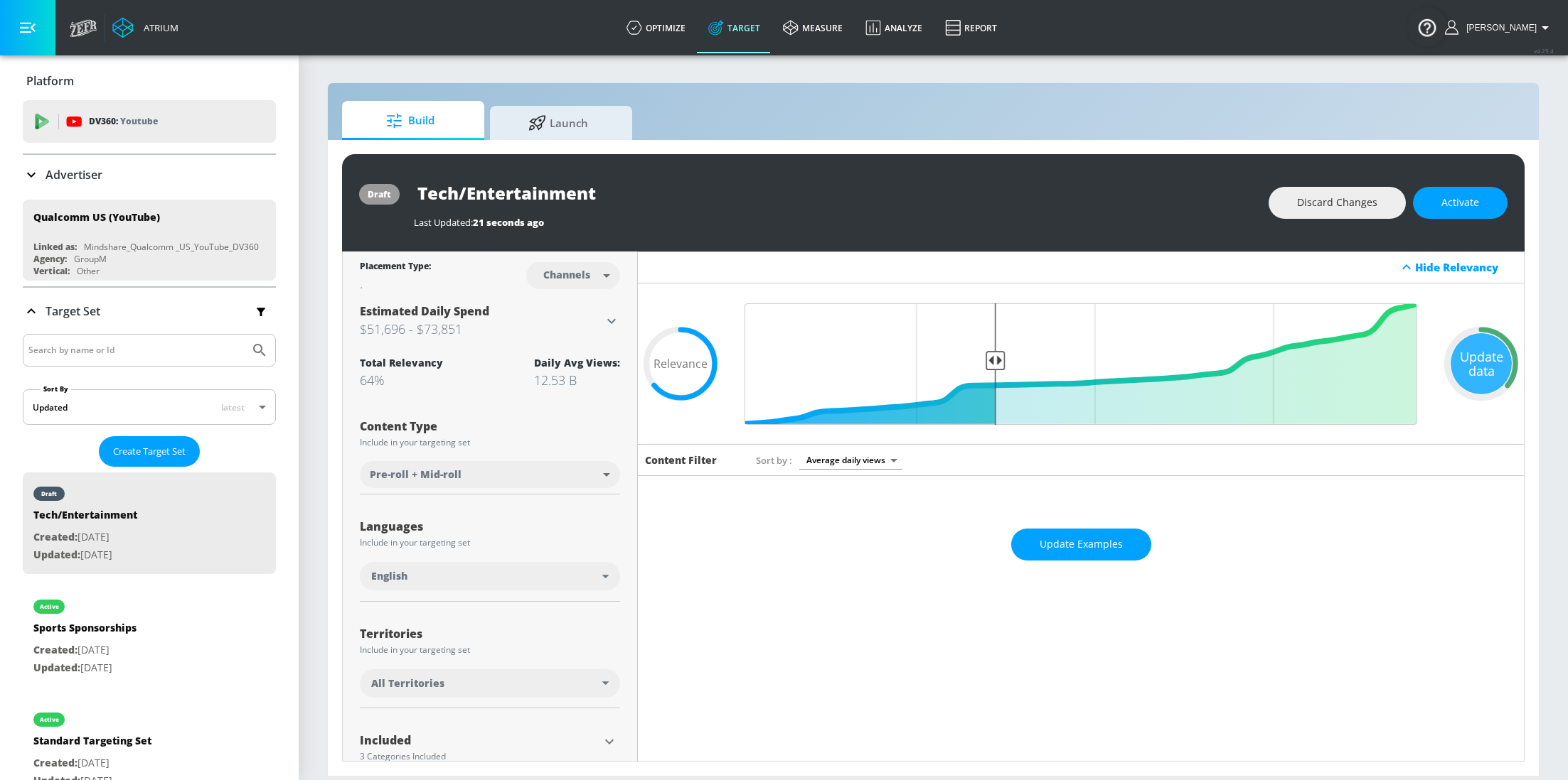
click at [1098, 531] on button "Update Examples" at bounding box center [1081, 544] width 140 height 32
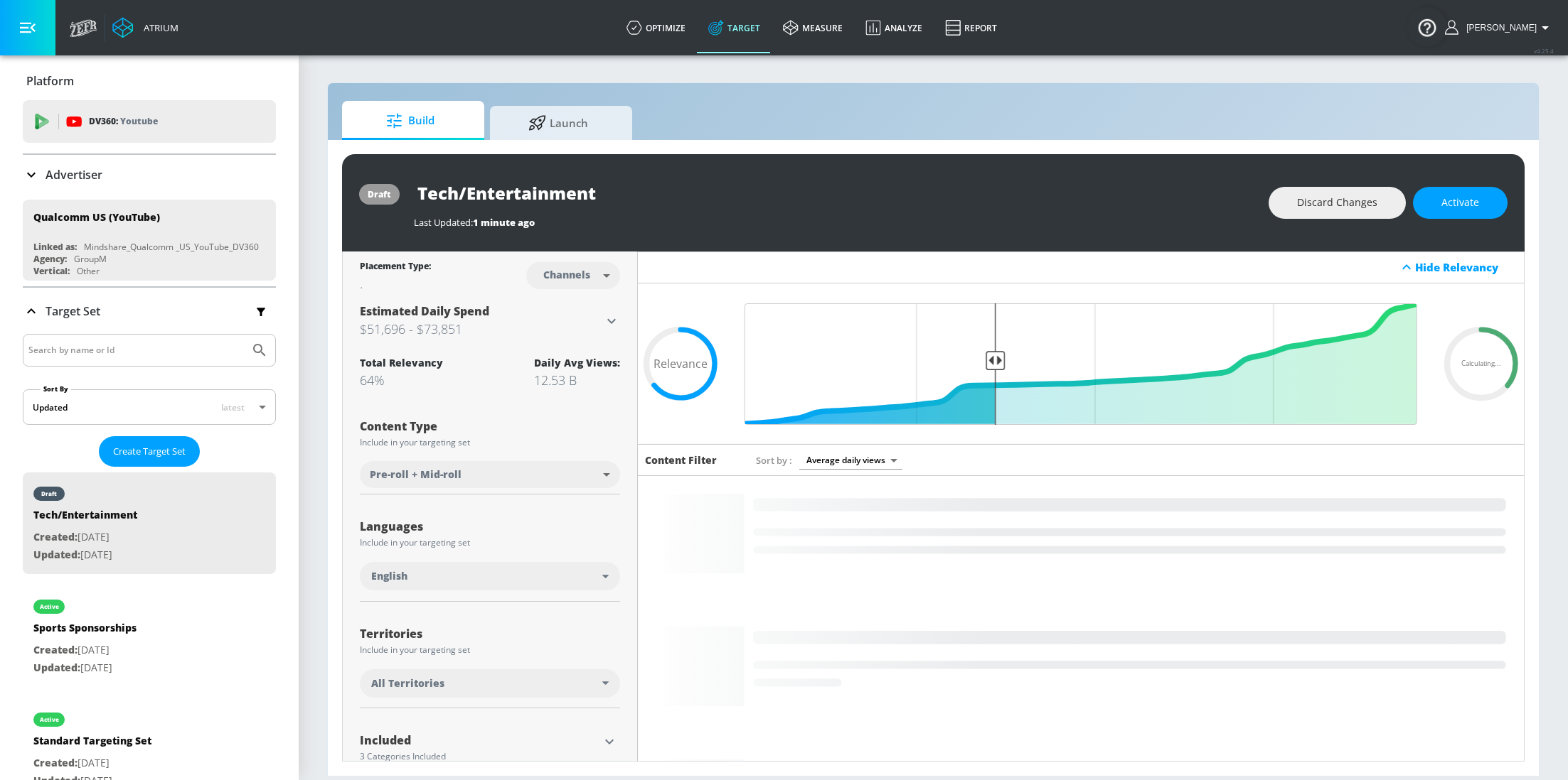
click at [860, 587] on icon "Loading..." at bounding box center [1080, 785] width 886 height 619
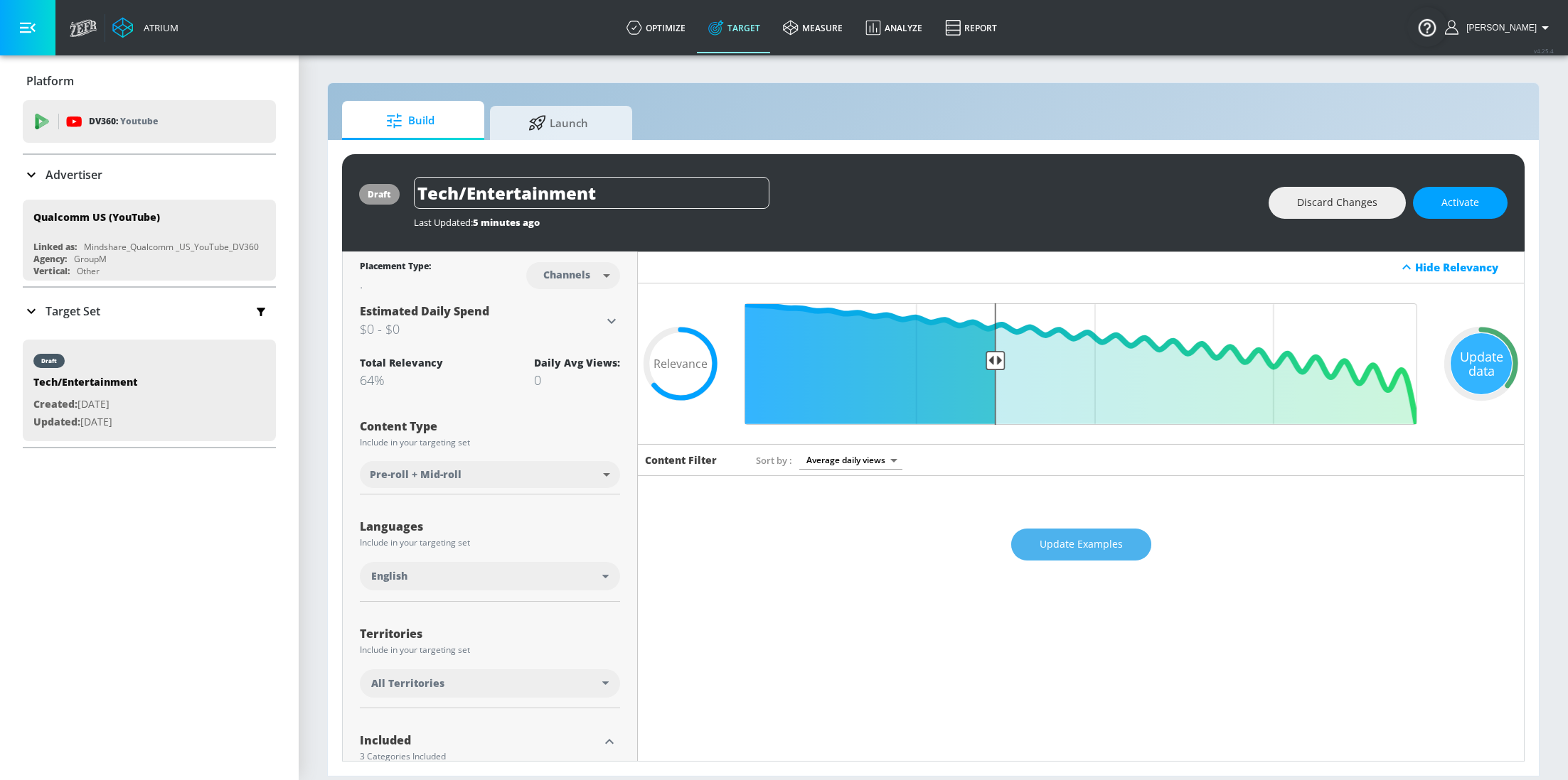
click at [1068, 550] on span "Update Examples" at bounding box center [1081, 545] width 84 height 18
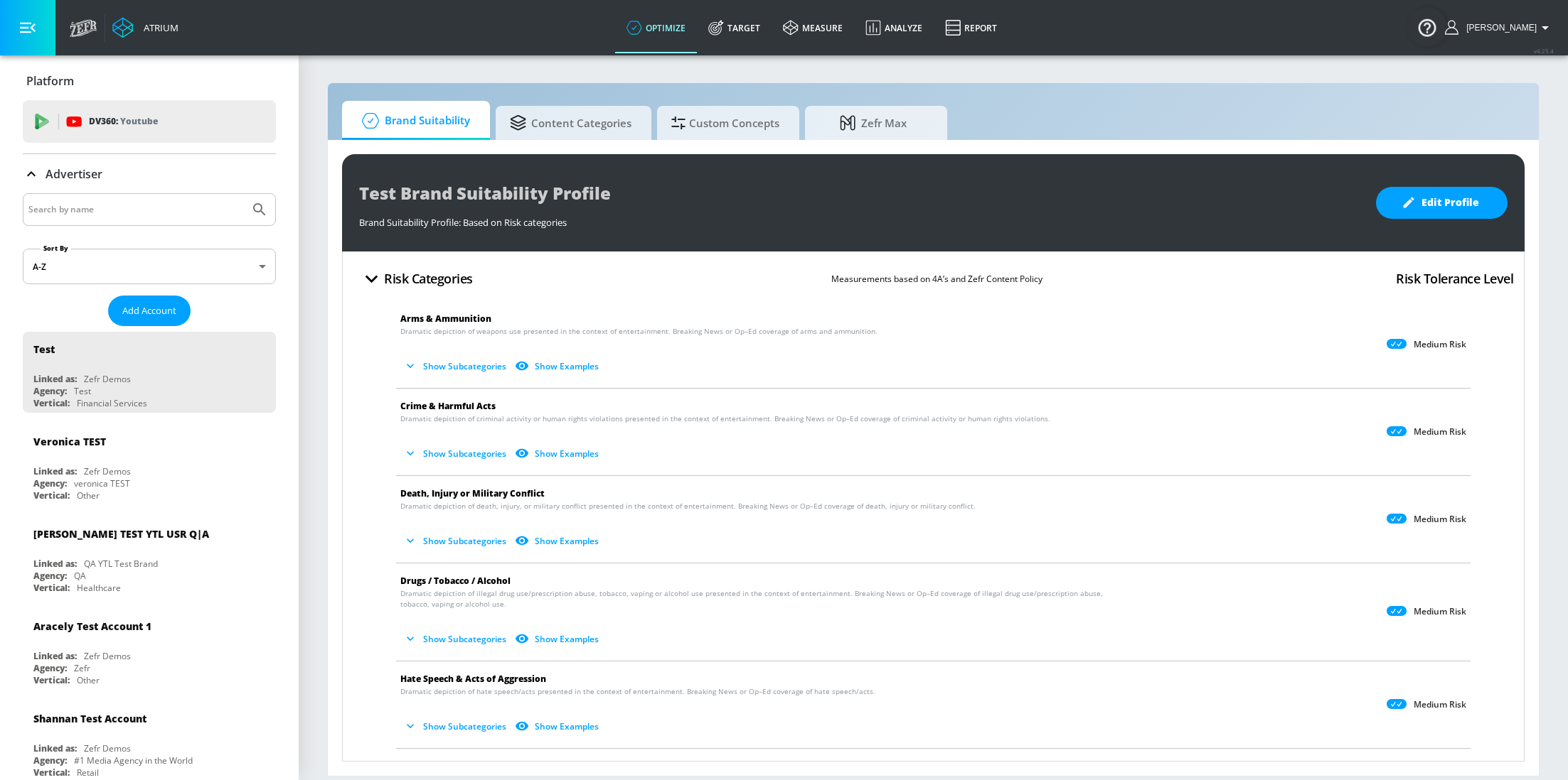
click at [89, 206] on input "Search by name" at bounding box center [135, 210] width 215 height 18
type input "qualcomm"
click at [243, 194] on button "Submit Search" at bounding box center [259, 210] width 31 height 31
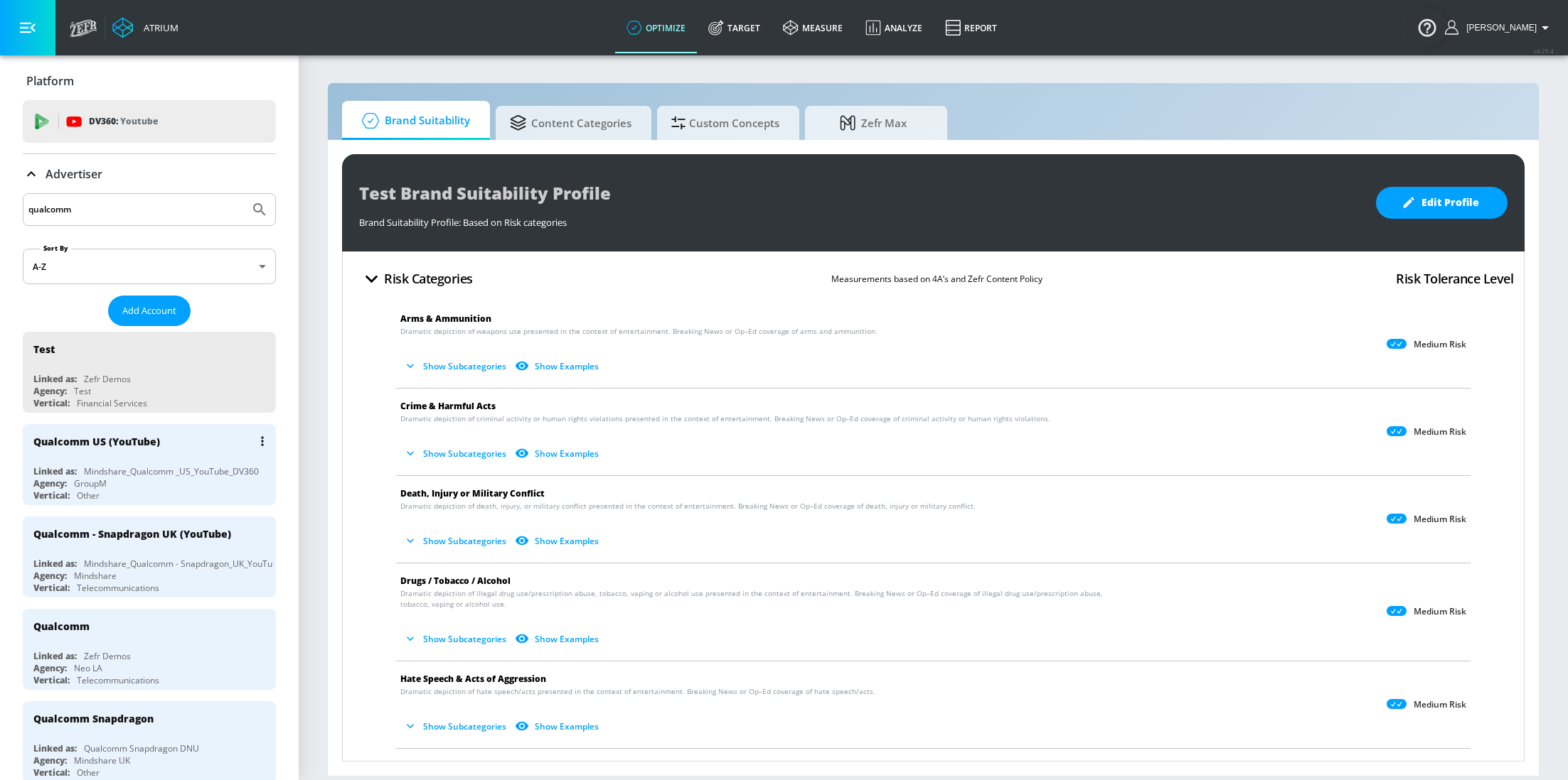
click at [131, 479] on div "Agency: GroupM" at bounding box center [153, 483] width 239 height 12
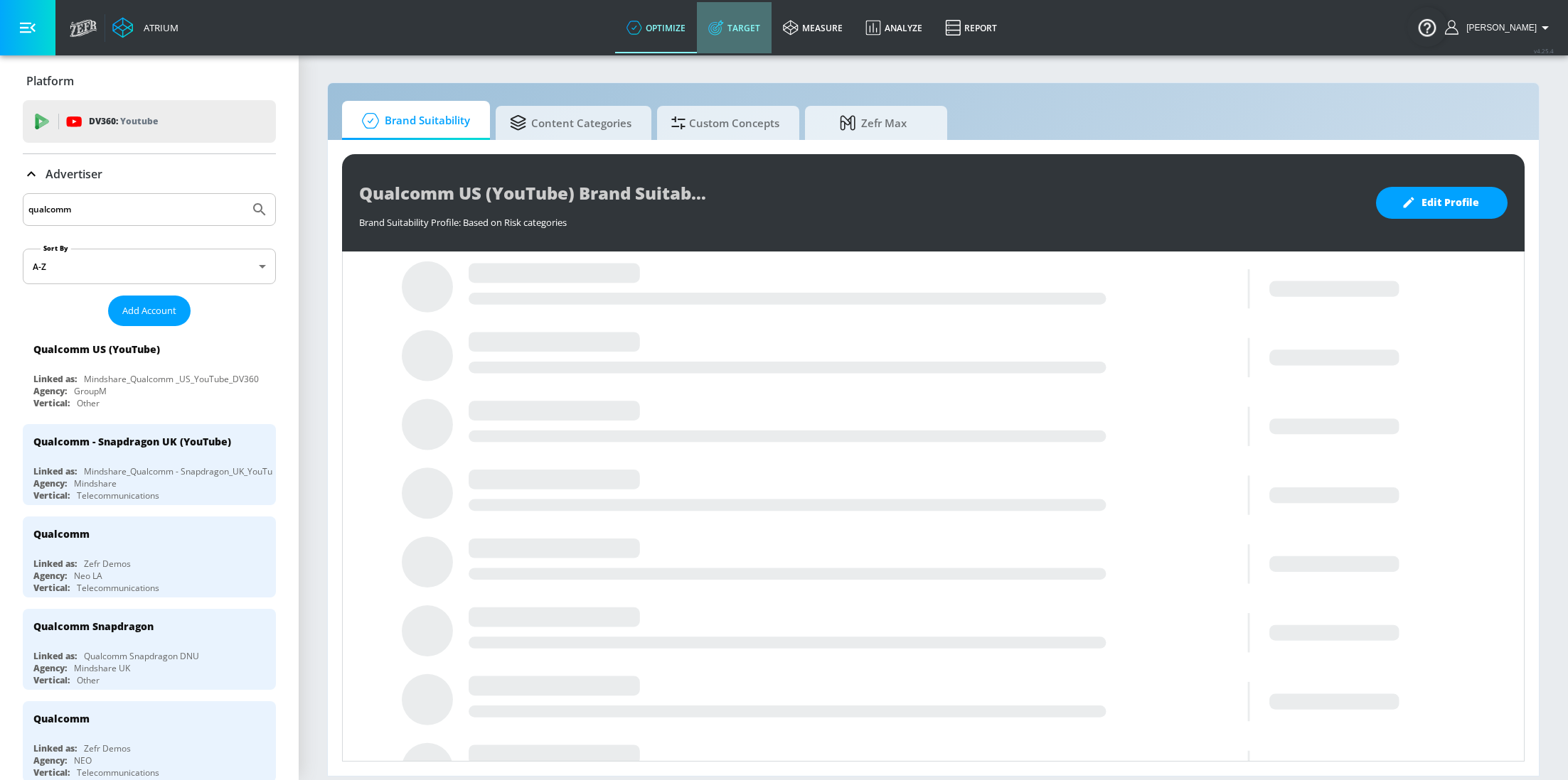
click at [764, 16] on link "Target" at bounding box center [734, 27] width 74 height 51
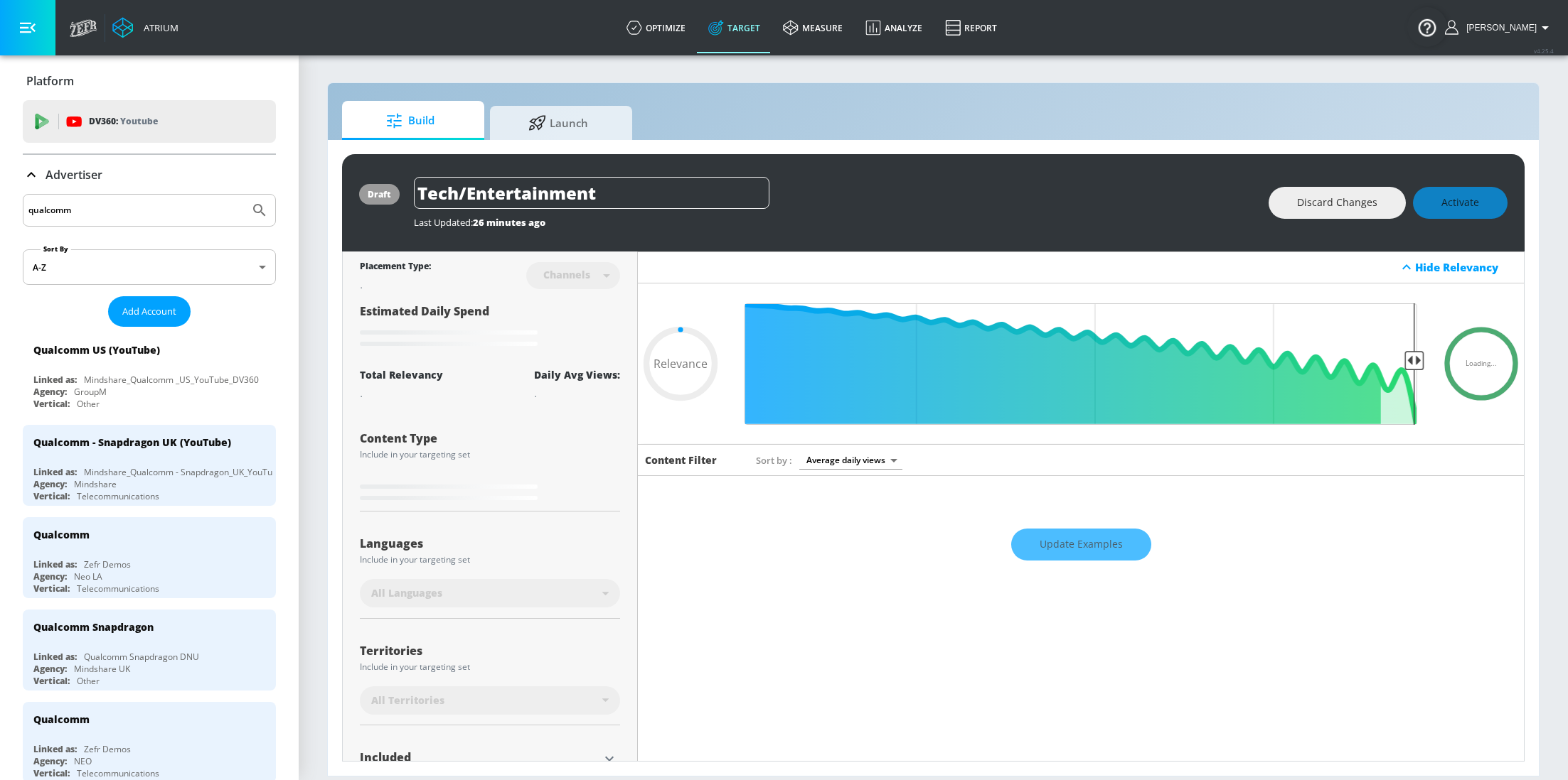
click at [36, 180] on icon at bounding box center [31, 174] width 17 height 17
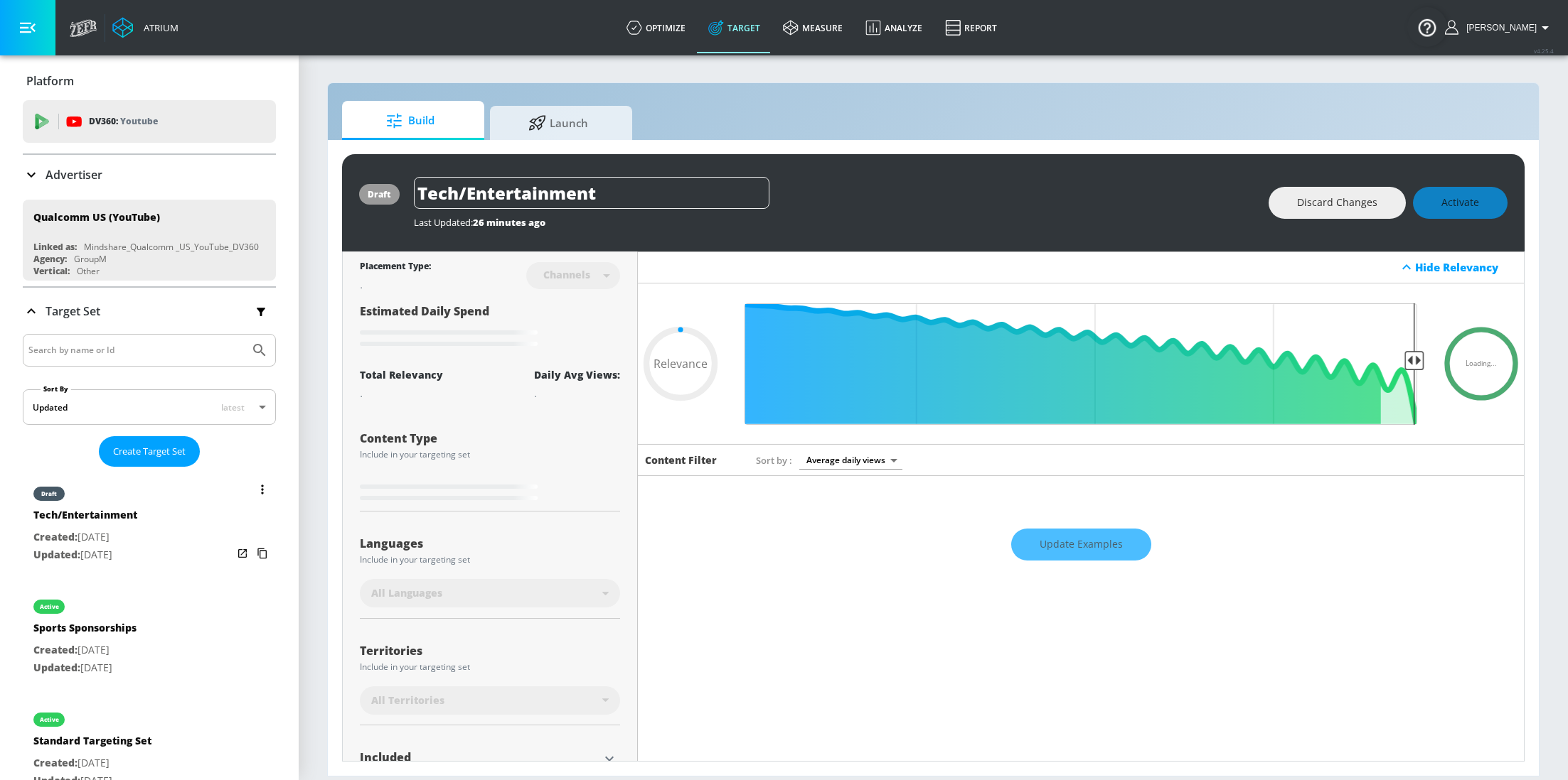
click at [176, 545] on div "draft Tech/Entertainment Created: Jul. 09, 2025 Updated: Sep. 23, 2025" at bounding box center [149, 523] width 253 height 102
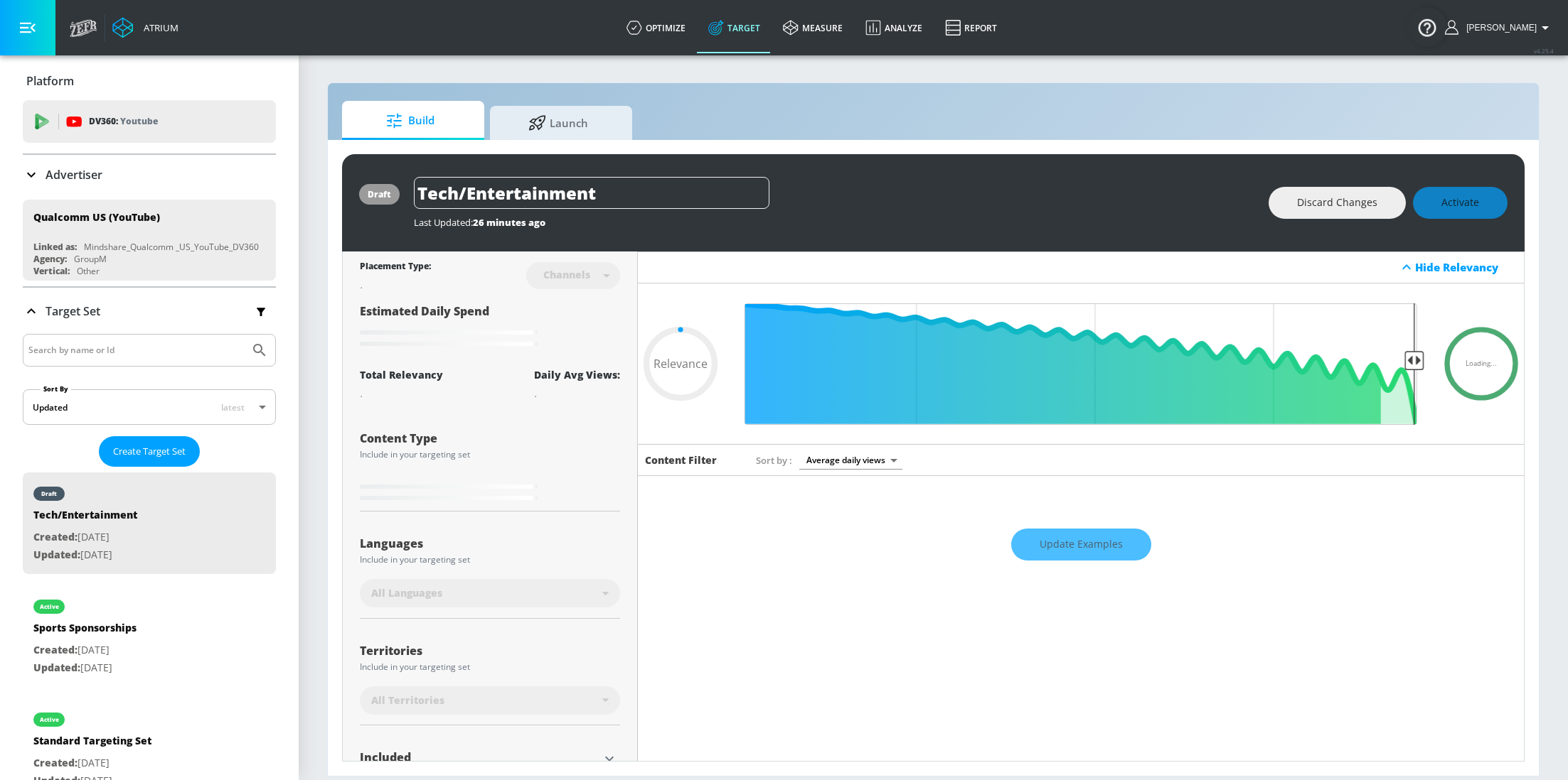
click at [1088, 534] on div "Update Examples" at bounding box center [1080, 544] width 886 height 50
type input "0.64"
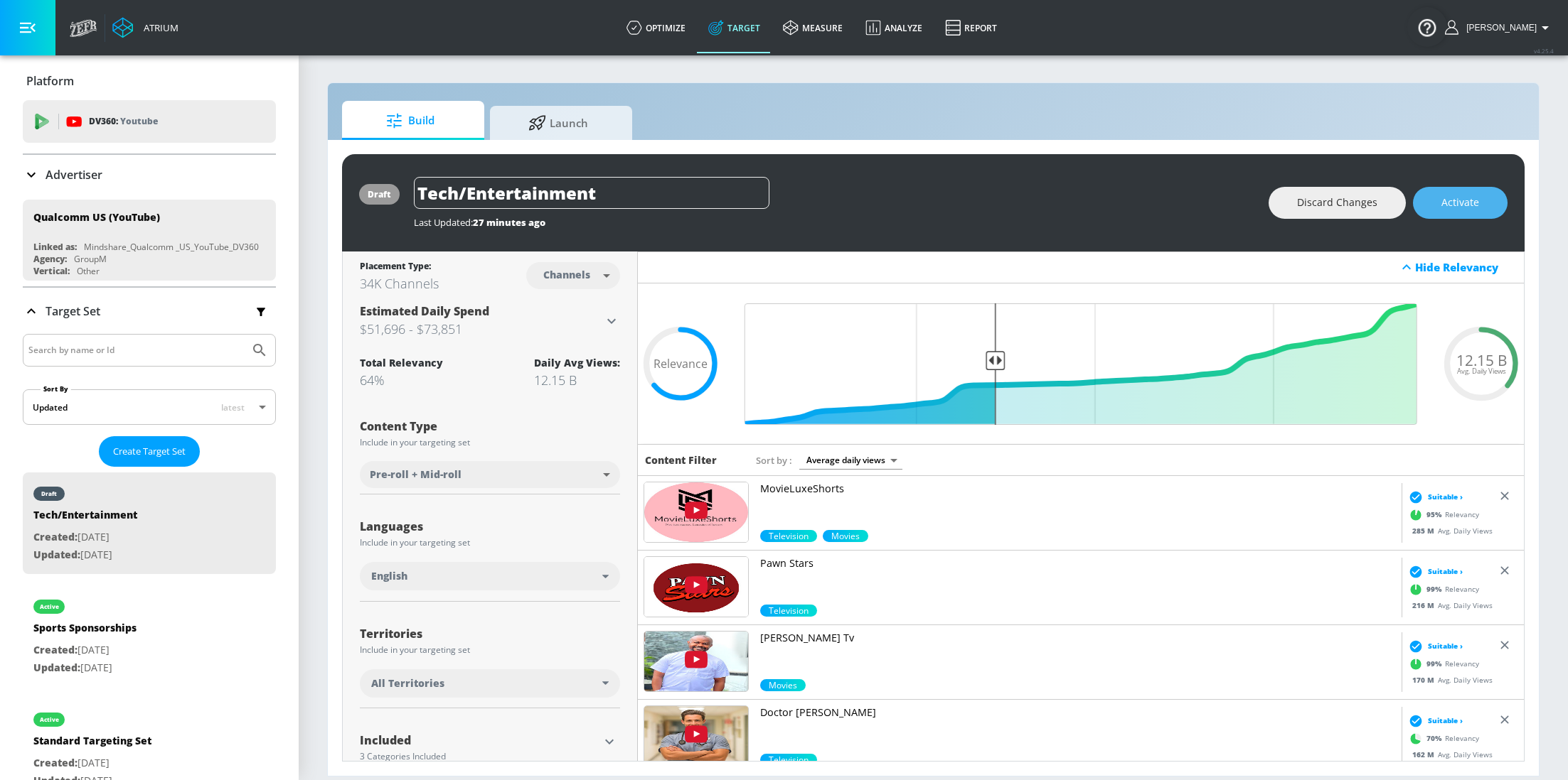
click at [1471, 202] on span "Activate" at bounding box center [1459, 203] width 37 height 18
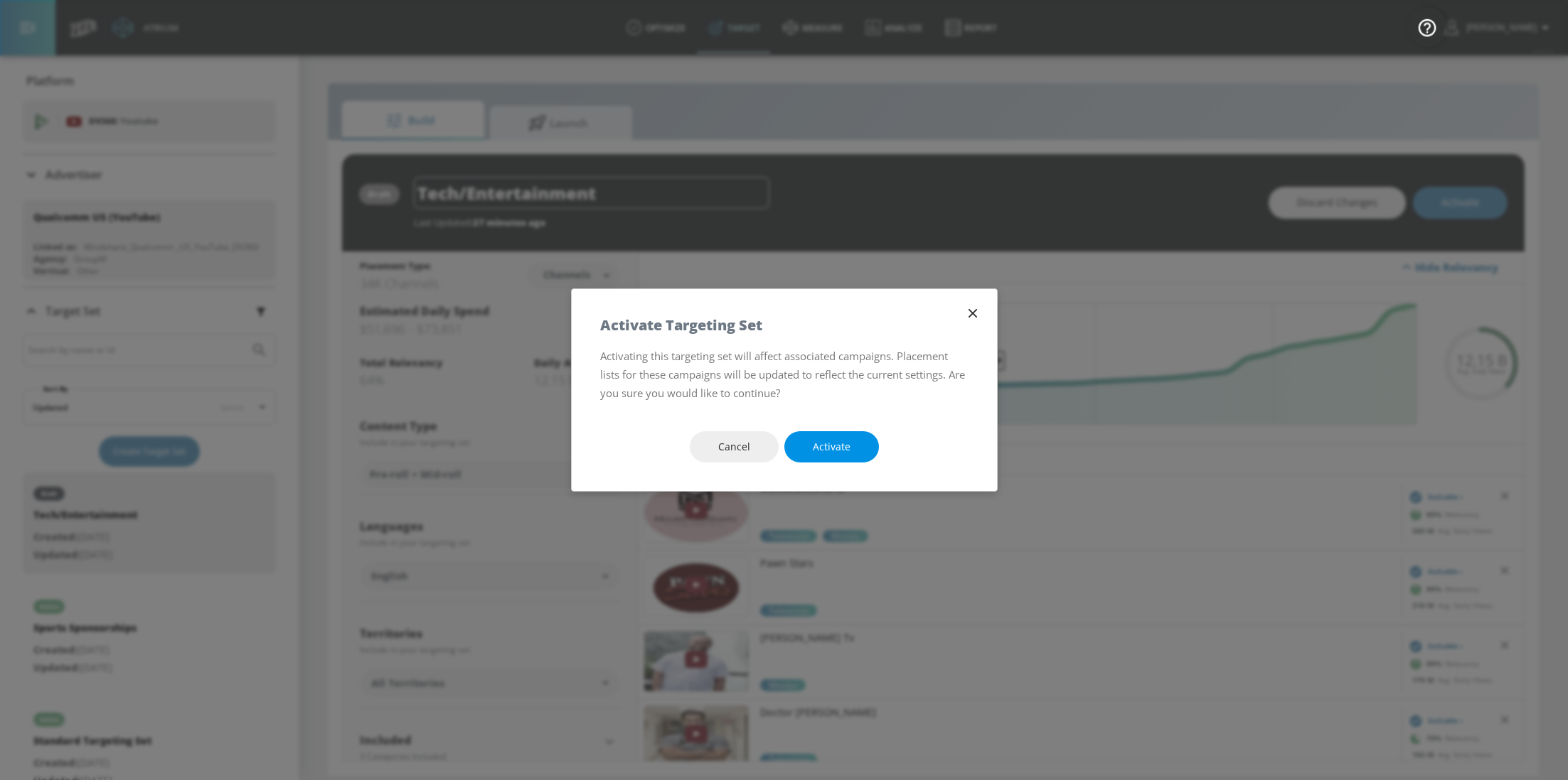
click at [849, 432] on button "Activate" at bounding box center [831, 447] width 94 height 32
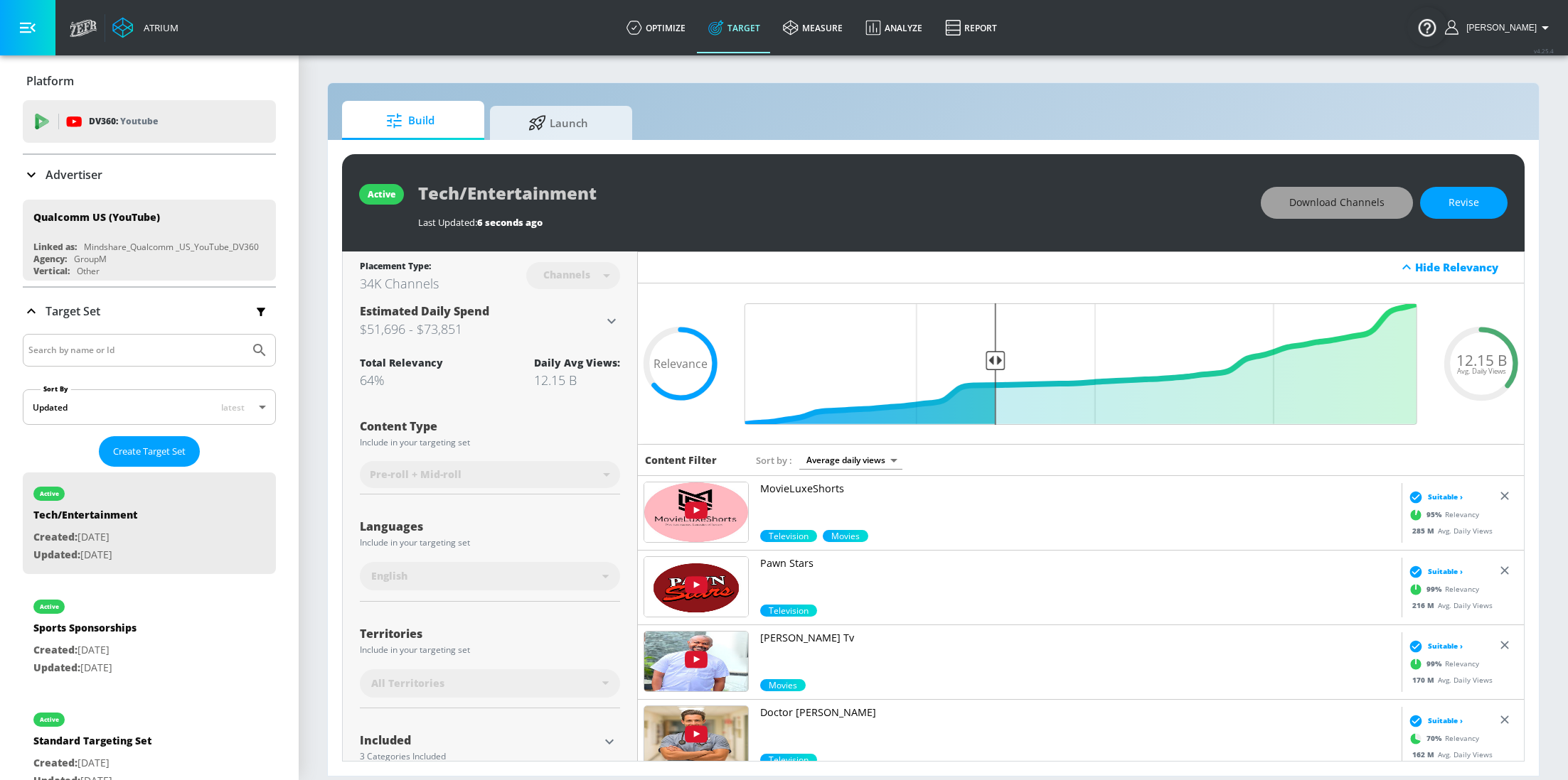
click at [1346, 201] on span "Download Channels" at bounding box center [1336, 203] width 95 height 18
click at [33, 179] on icon at bounding box center [31, 174] width 17 height 17
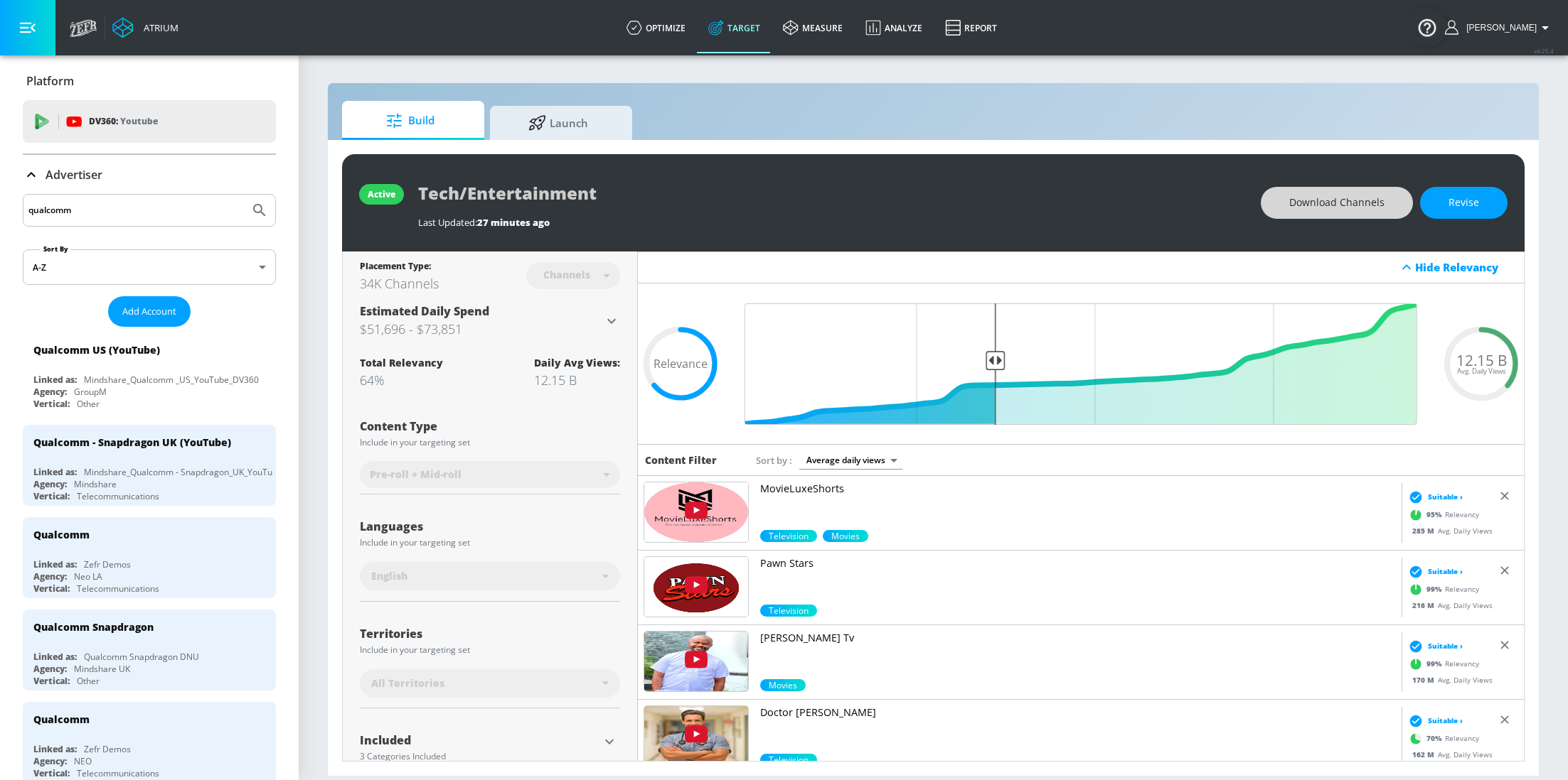
click at [99, 208] on input "qualcomm" at bounding box center [135, 210] width 215 height 18
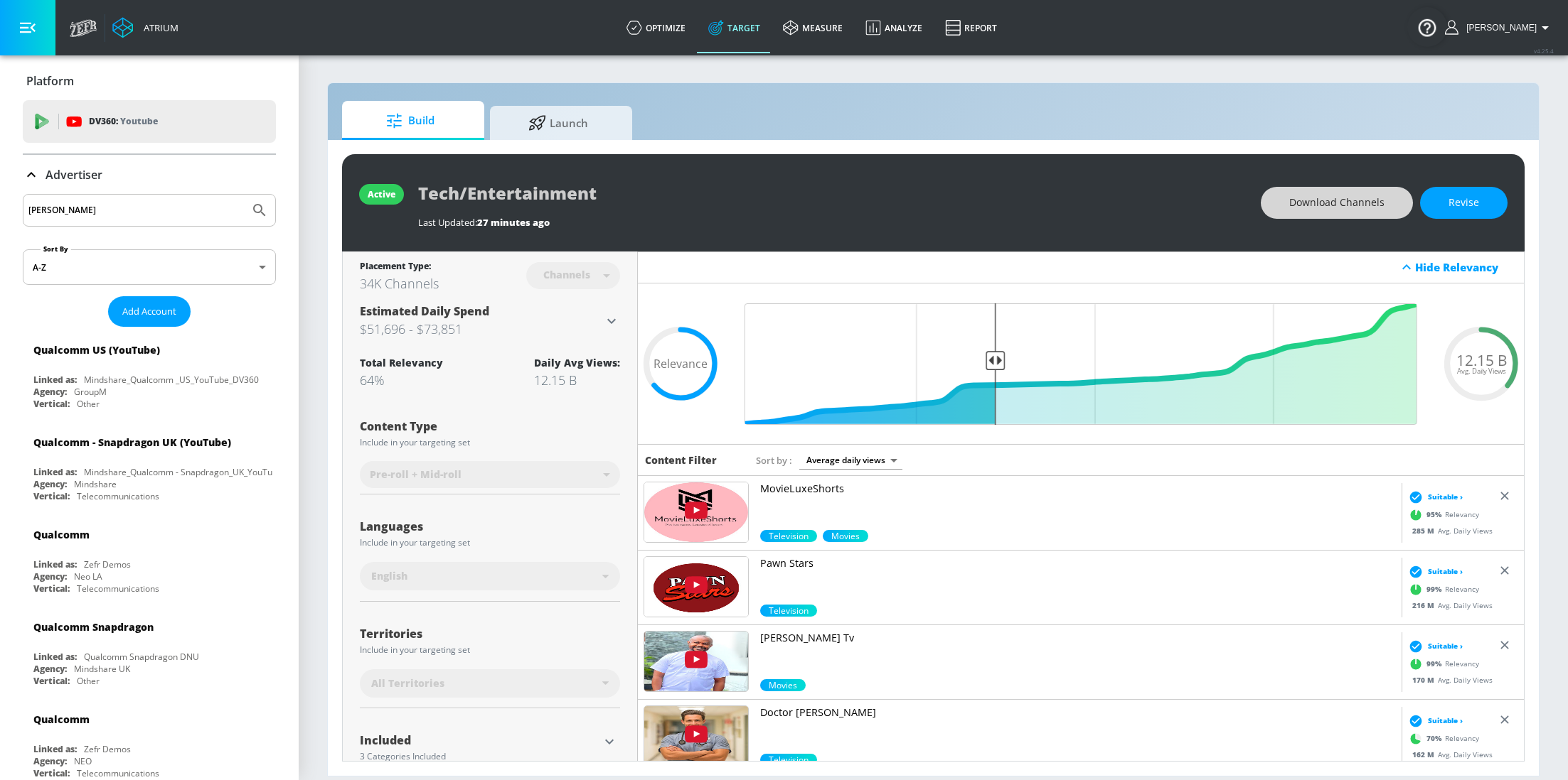
click at [243, 194] on button "Submit Search" at bounding box center [259, 210] width 31 height 31
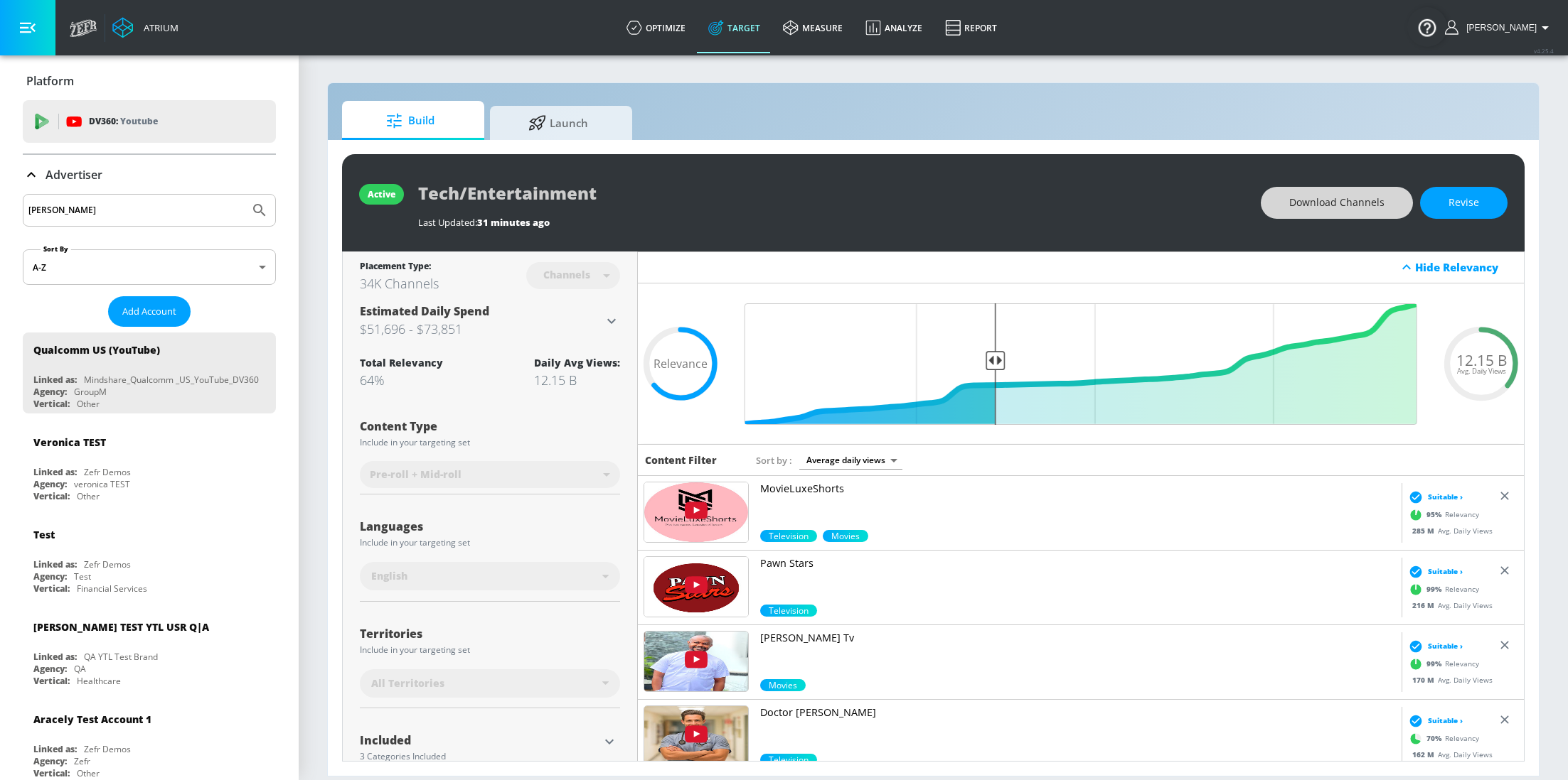
click at [82, 214] on input "alvandi" at bounding box center [135, 210] width 215 height 18
type input "rossman"
click at [243, 194] on button "Submit Search" at bounding box center [259, 210] width 31 height 31
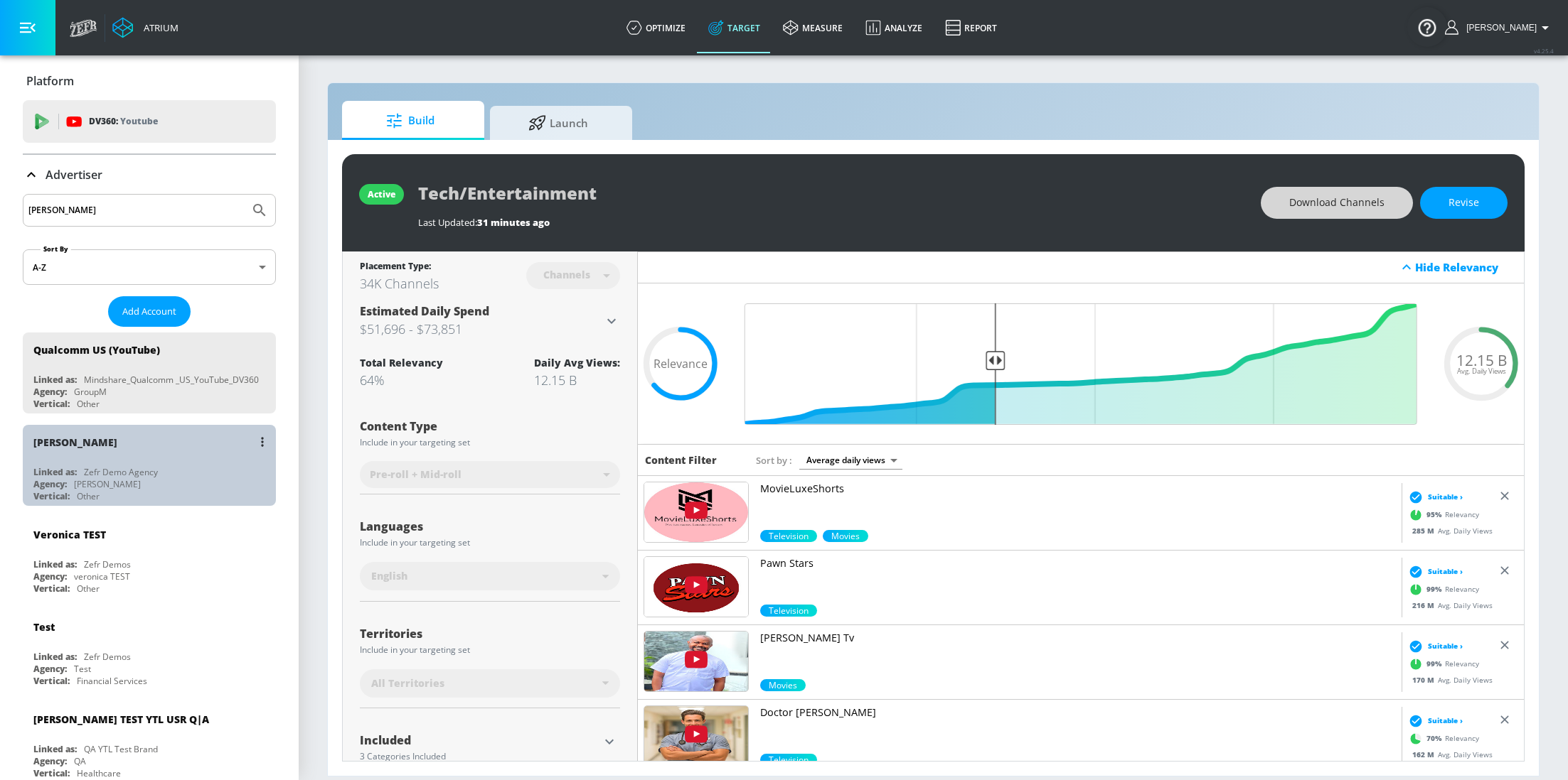
click at [126, 456] on div "Rossman" at bounding box center [153, 442] width 239 height 35
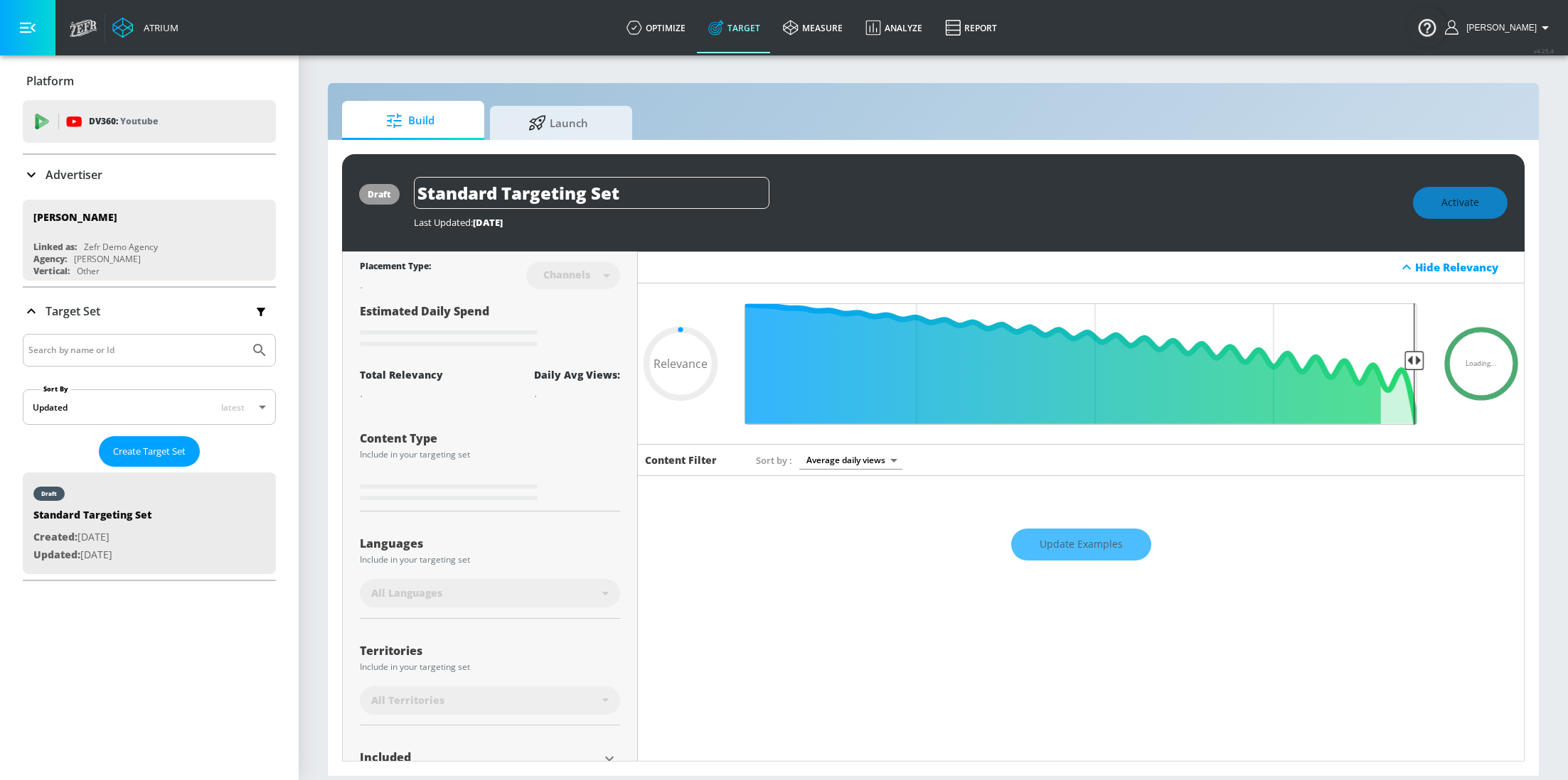
type input "0.05"
click at [682, 33] on link "optimize" at bounding box center [656, 27] width 82 height 51
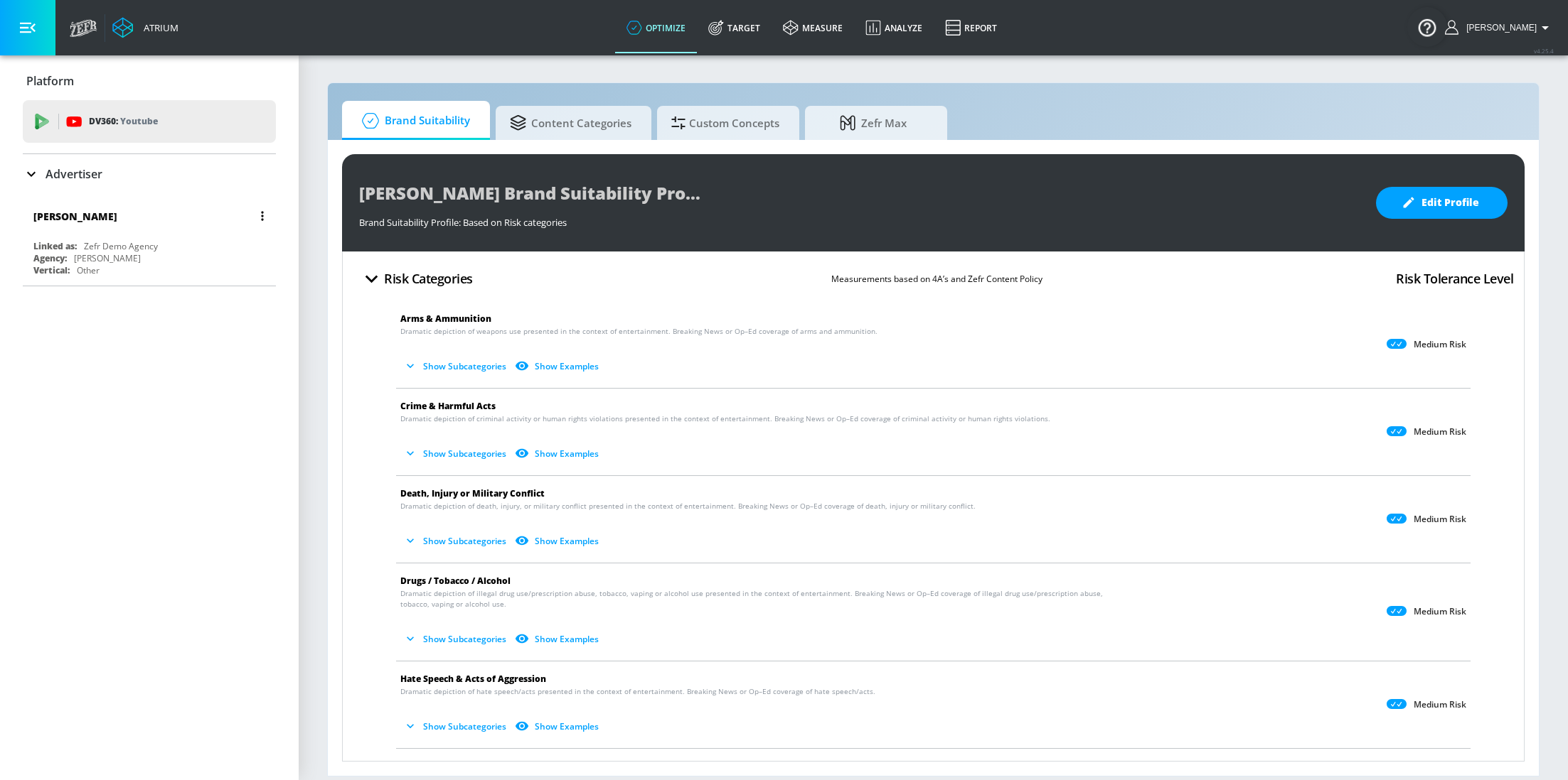
click at [263, 224] on button "button" at bounding box center [263, 216] width 20 height 20
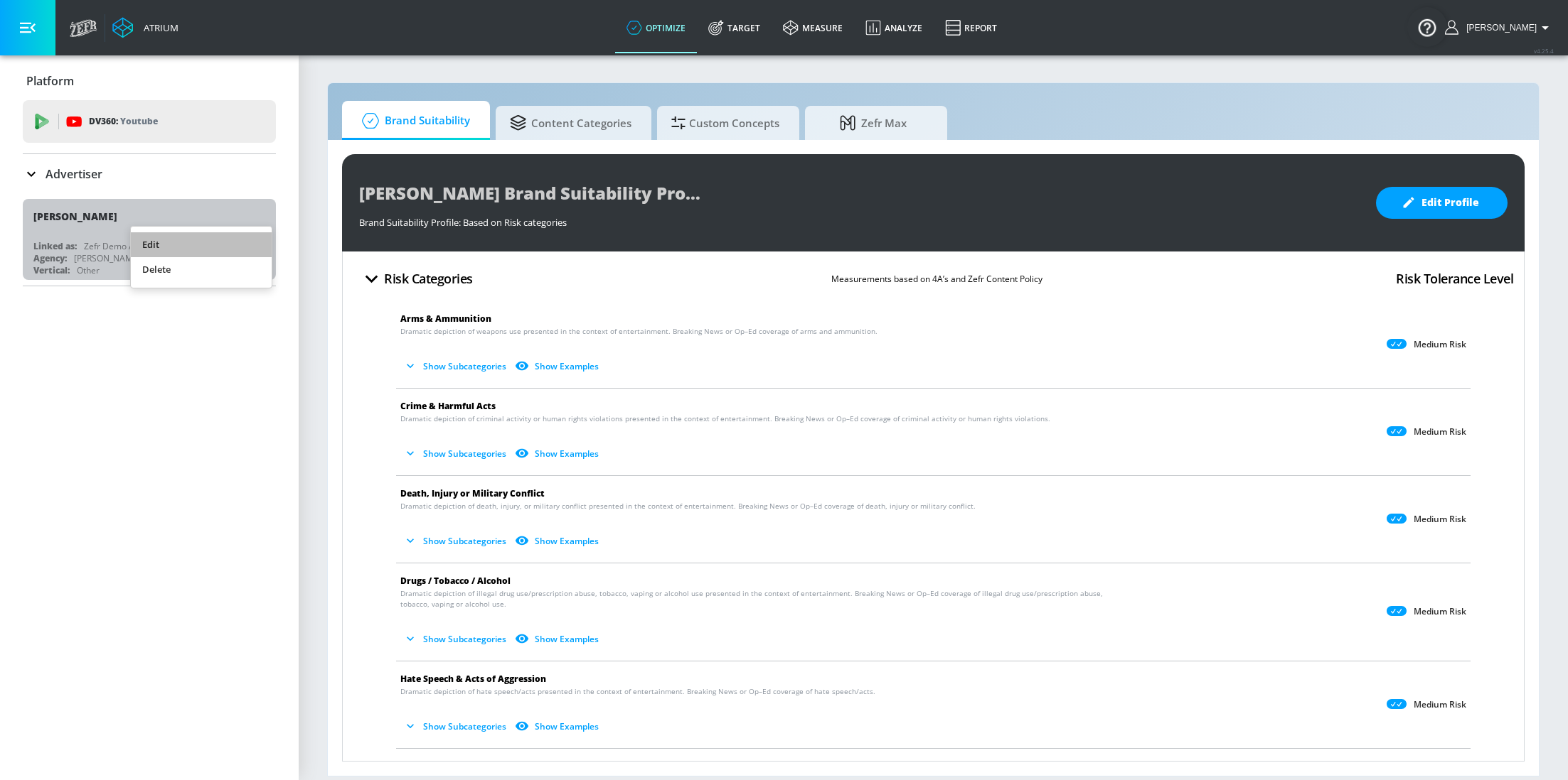
click at [221, 237] on li "Edit" at bounding box center [201, 244] width 141 height 25
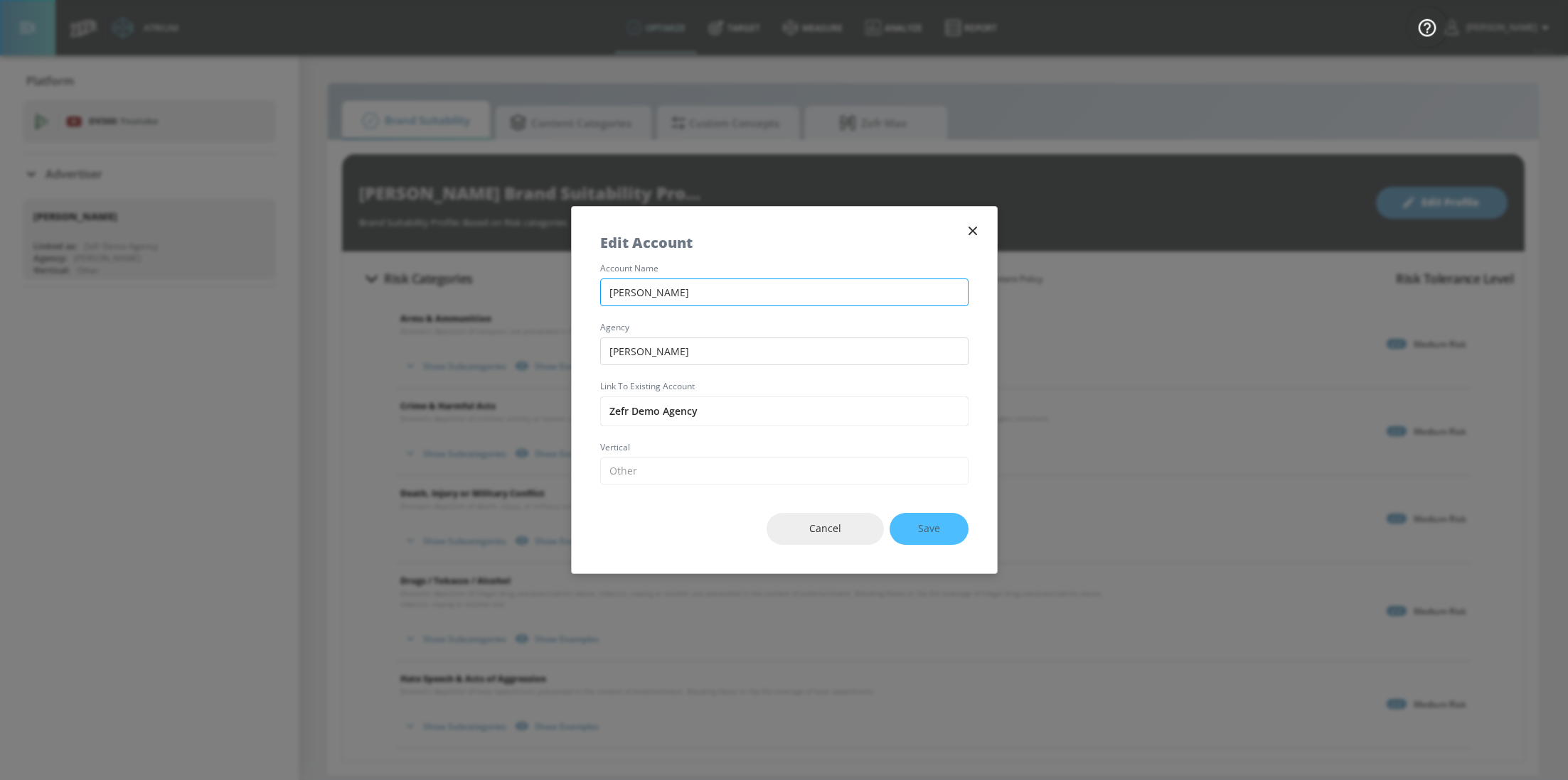
click at [692, 294] on input "Rossman" at bounding box center [783, 292] width 368 height 28
type input "Alvandi - YouTube GA"
click at [687, 351] on input "Rossman" at bounding box center [783, 351] width 368 height 28
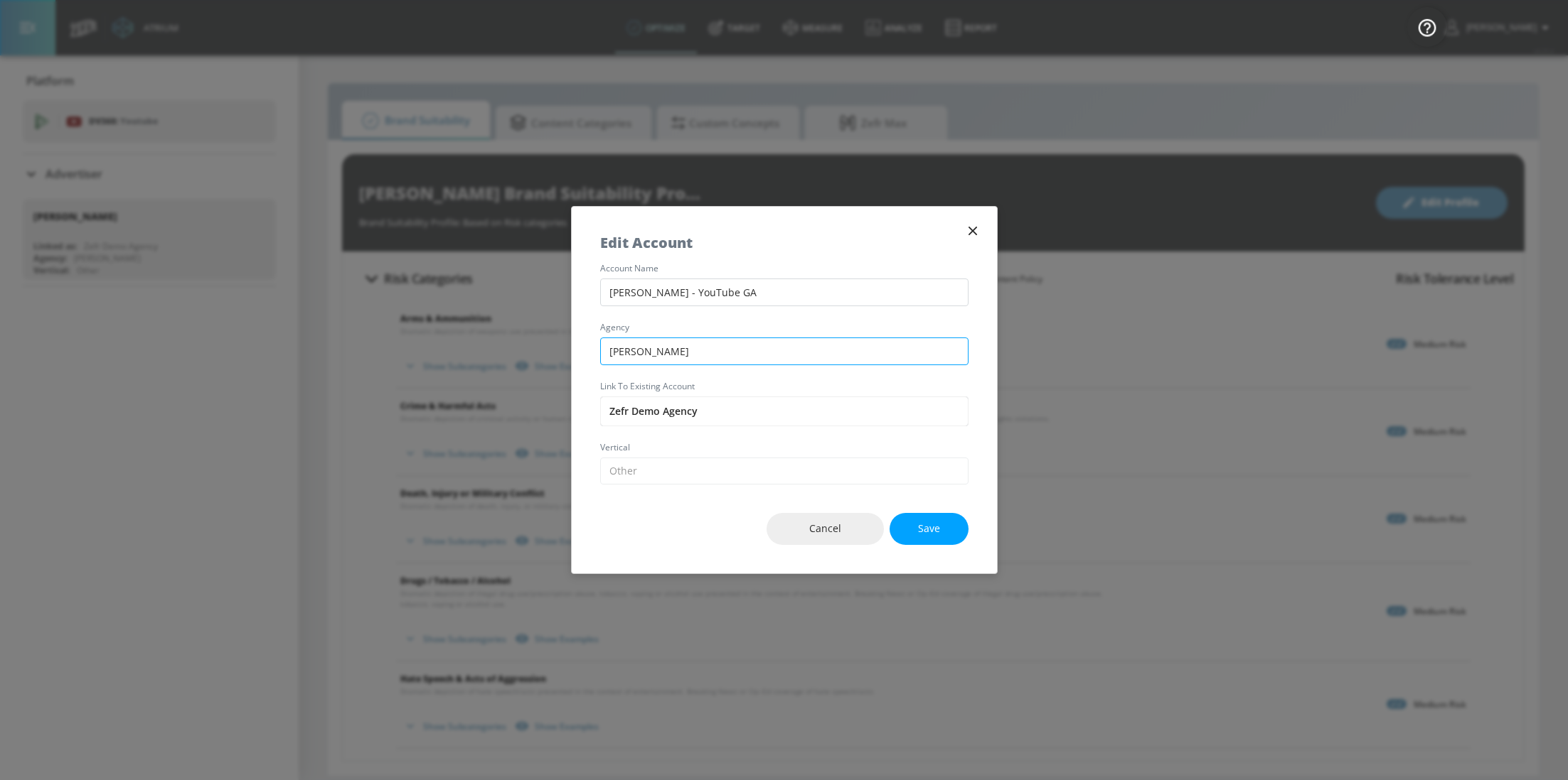
click at [687, 351] on input "Rossman" at bounding box center [783, 351] width 368 height 28
type input "Rossman Media"
click at [659, 418] on input "Zefr Demo Agency" at bounding box center [783, 411] width 368 height 30
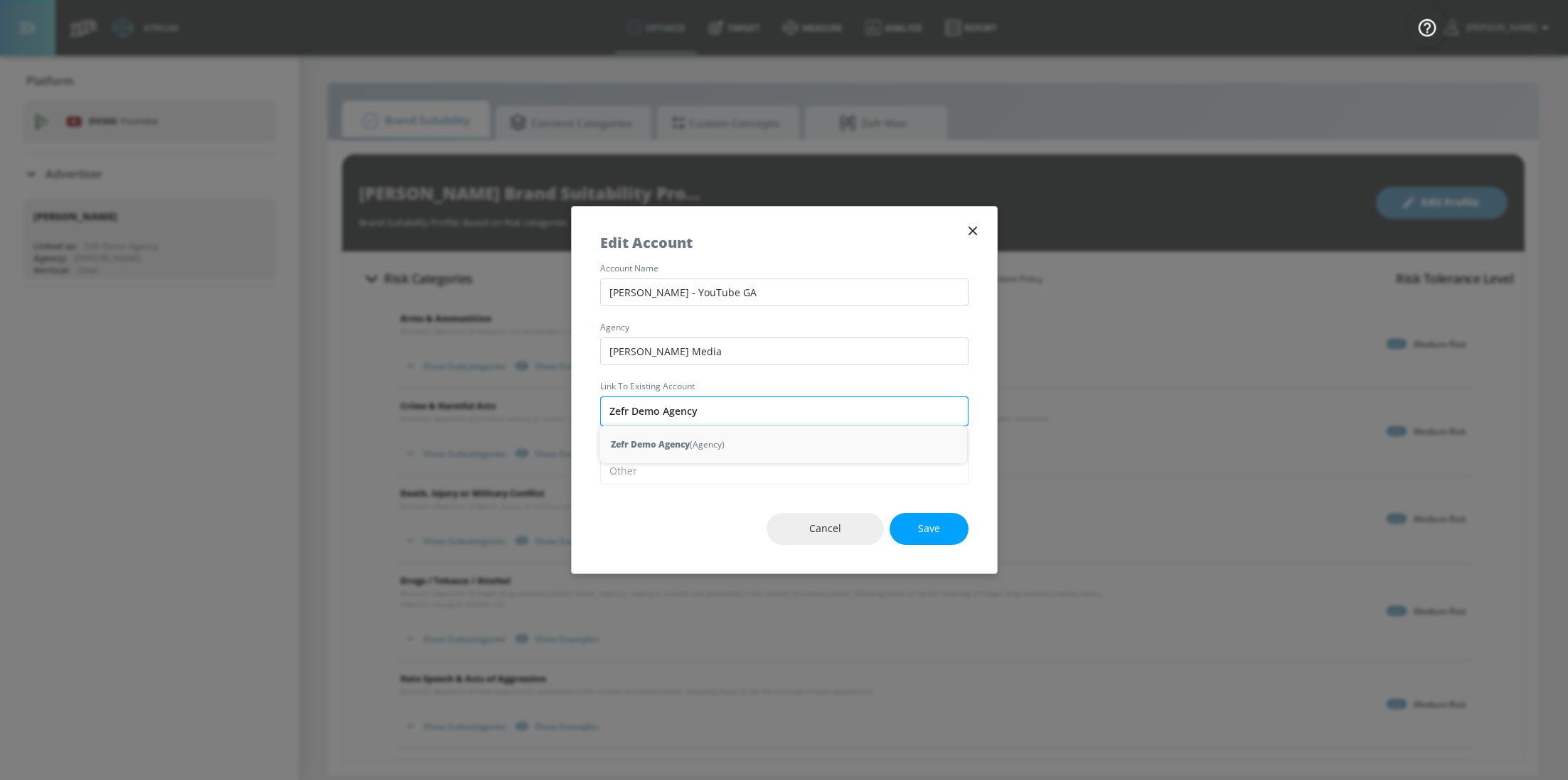
click at [718, 417] on input "Zefr Demo Agency" at bounding box center [783, 411] width 368 height 30
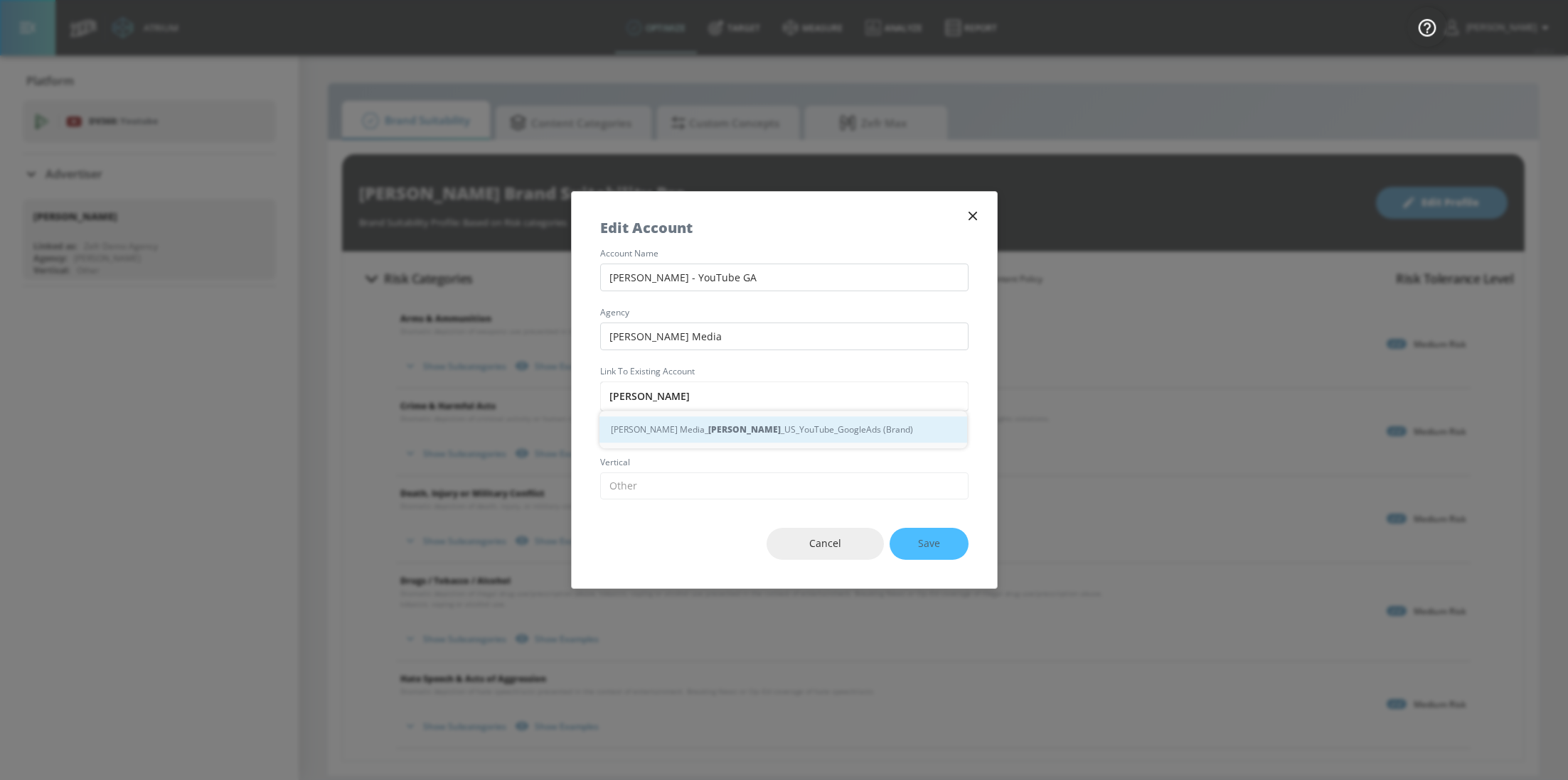
click at [737, 429] on div "Rossman Media_ Alvandi _US_YouTube_GoogleAds (Brand)" at bounding box center [783, 429] width 368 height 26
type input "Rossman Media_Alvandi_US_YouTube_GoogleAds (Brand)"
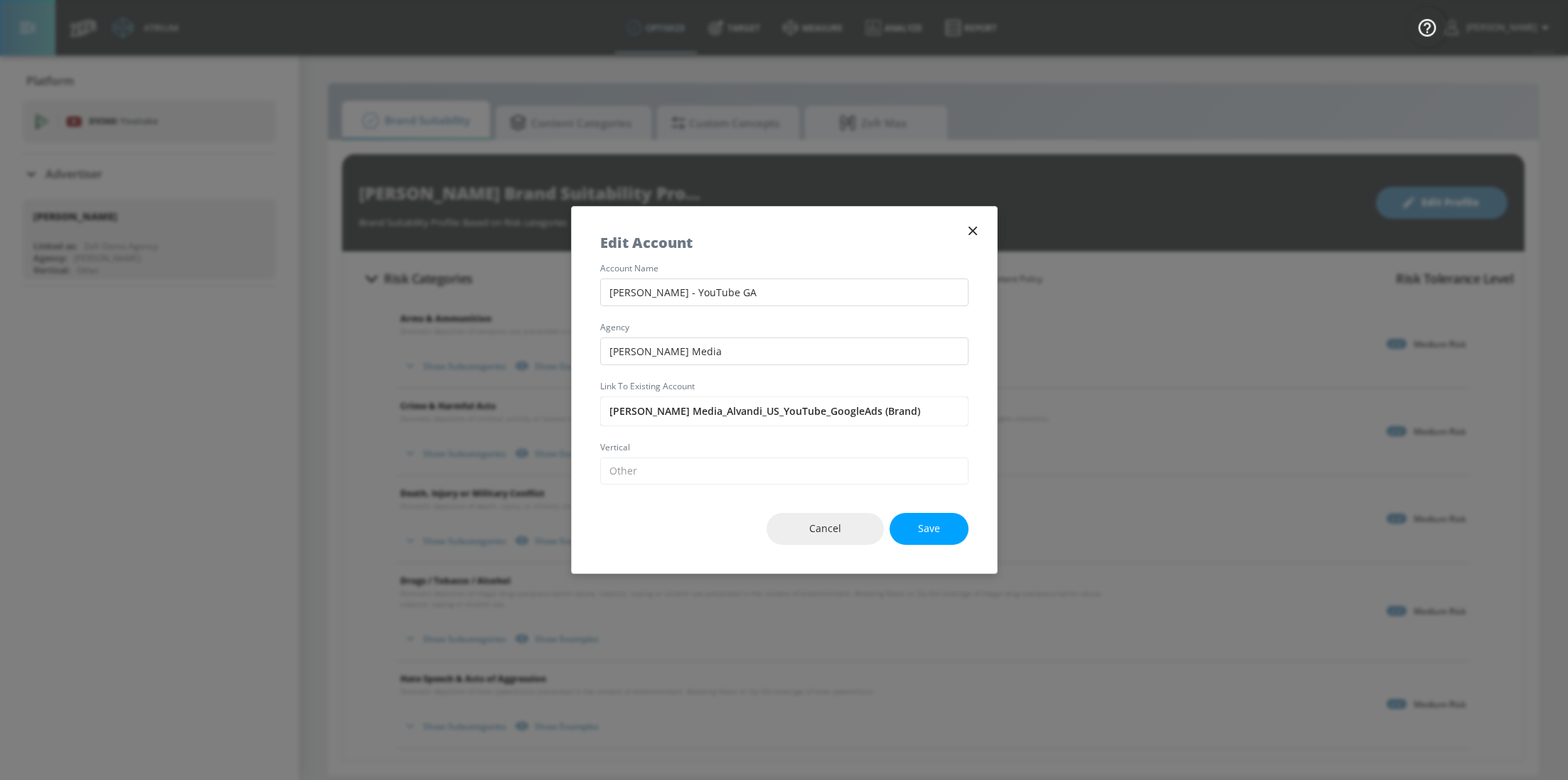
click at [666, 508] on div "Cancel Save" at bounding box center [784, 529] width 425 height 89
click at [934, 518] on button "Save" at bounding box center [928, 528] width 79 height 32
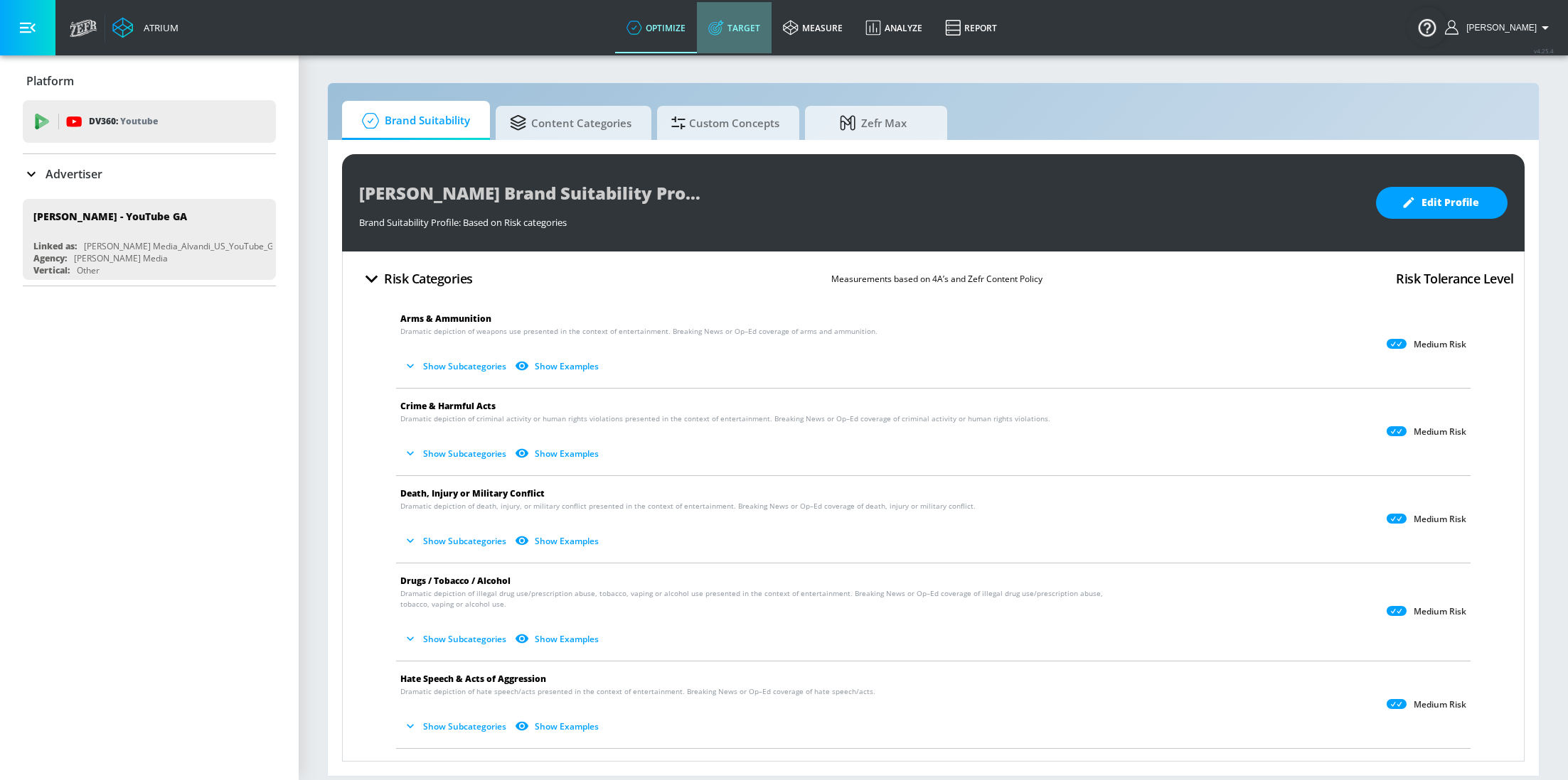
click at [744, 40] on link "Target" at bounding box center [734, 27] width 74 height 51
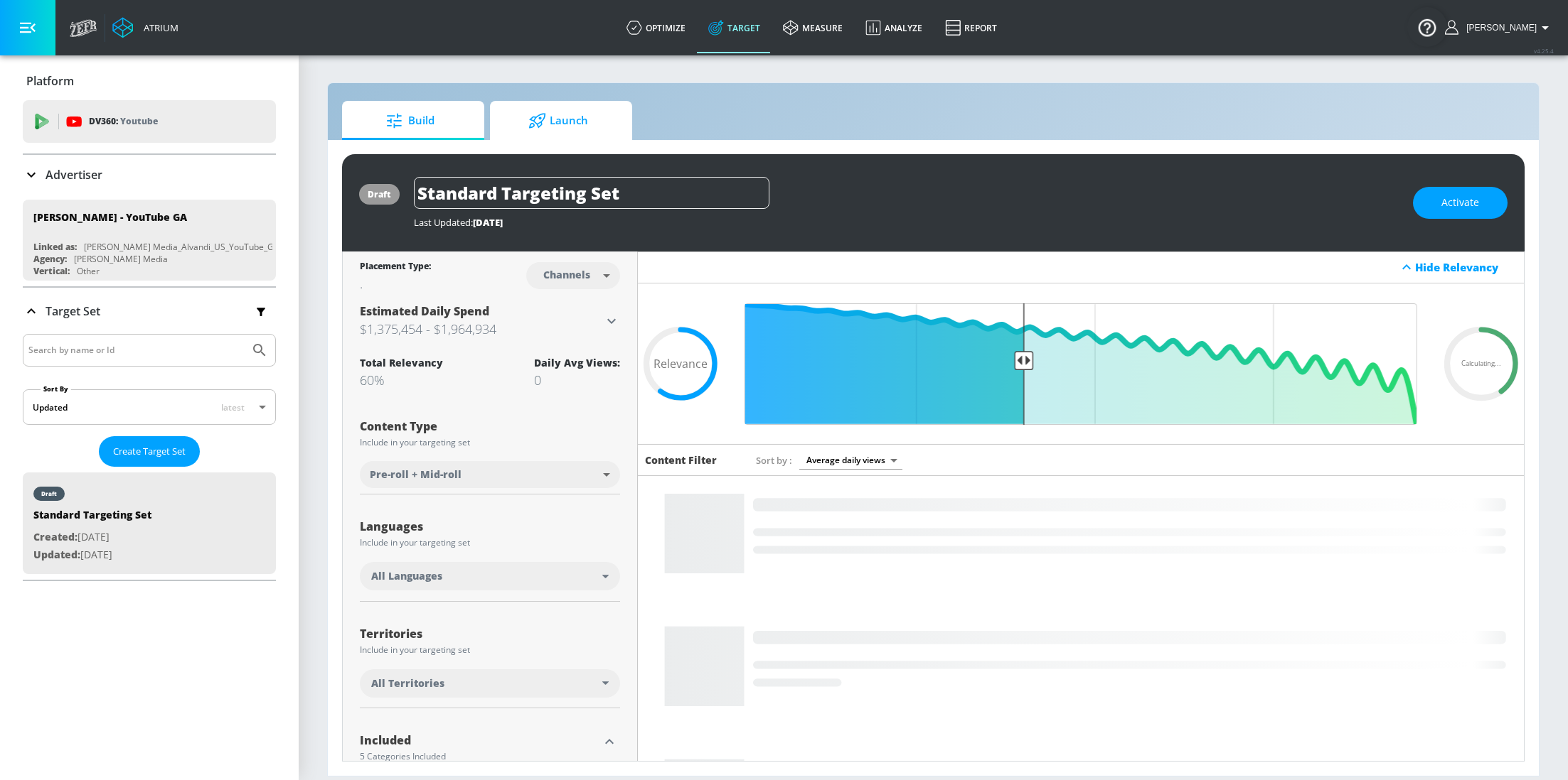
click at [578, 112] on span "Launch" at bounding box center [558, 121] width 108 height 35
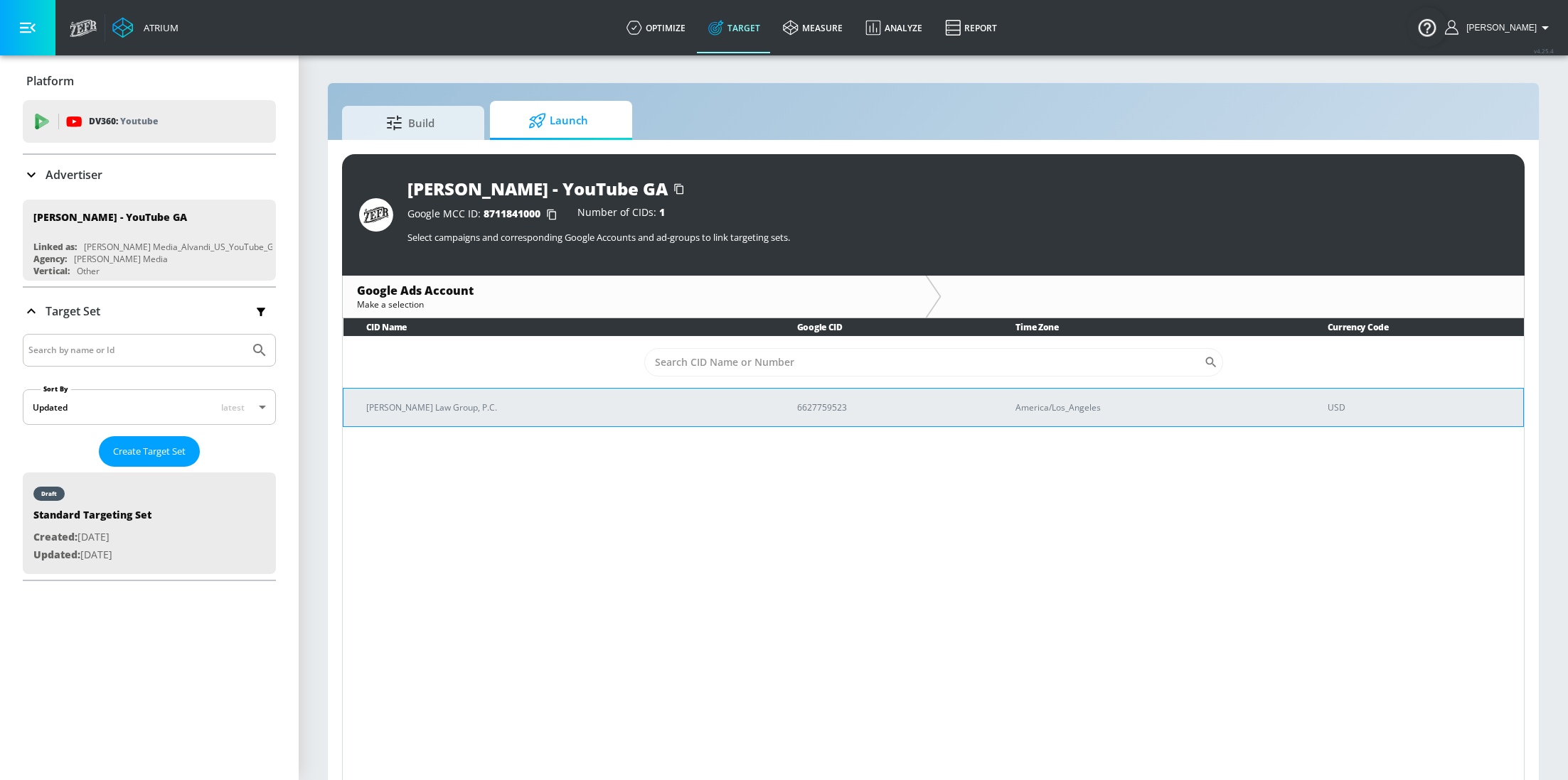
click at [634, 422] on td "Alvandi Law Group, P.C." at bounding box center [559, 407] width 431 height 38
